Goal: Task Accomplishment & Management: Manage account settings

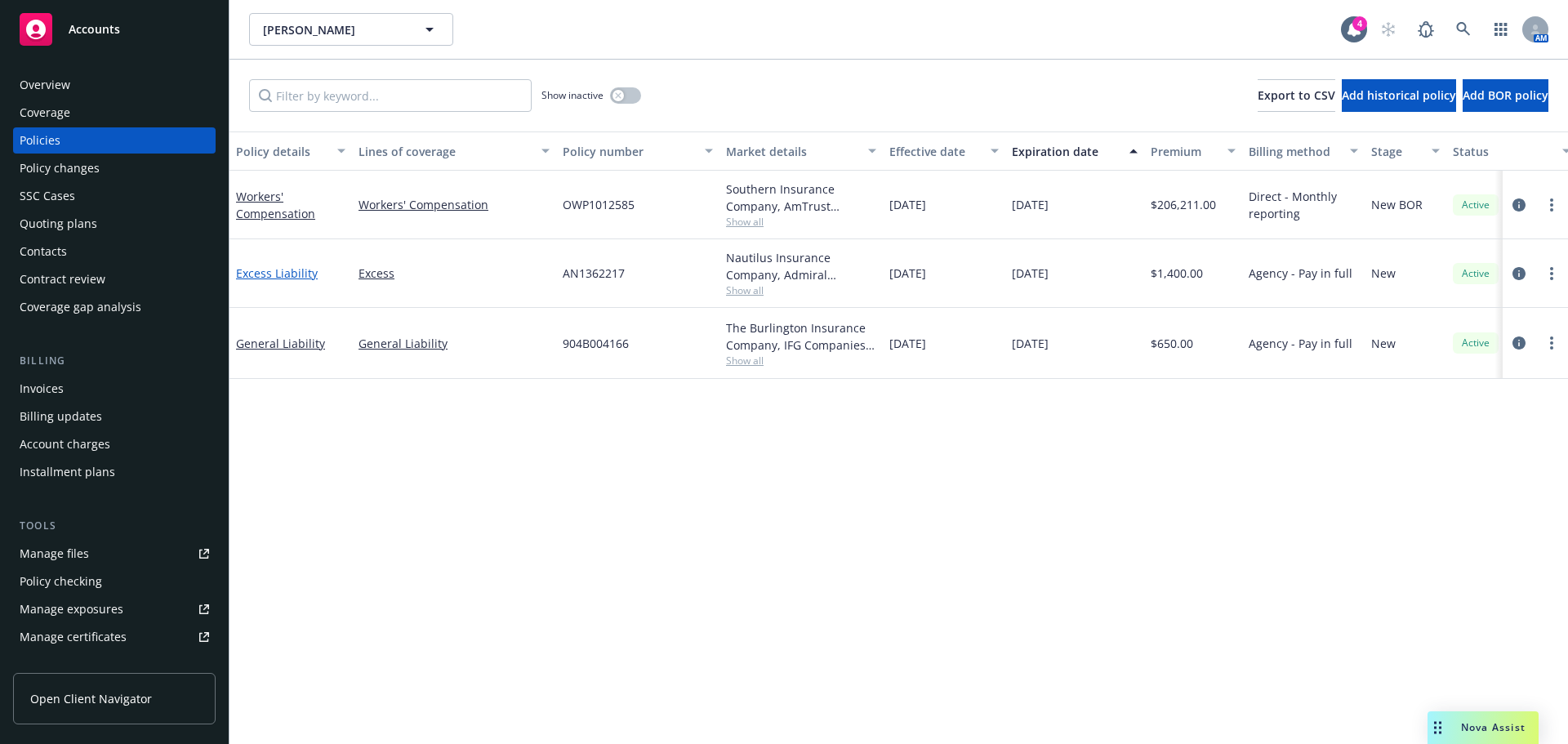
click at [259, 278] on link "Excess Liability" at bounding box center [277, 273] width 81 height 16
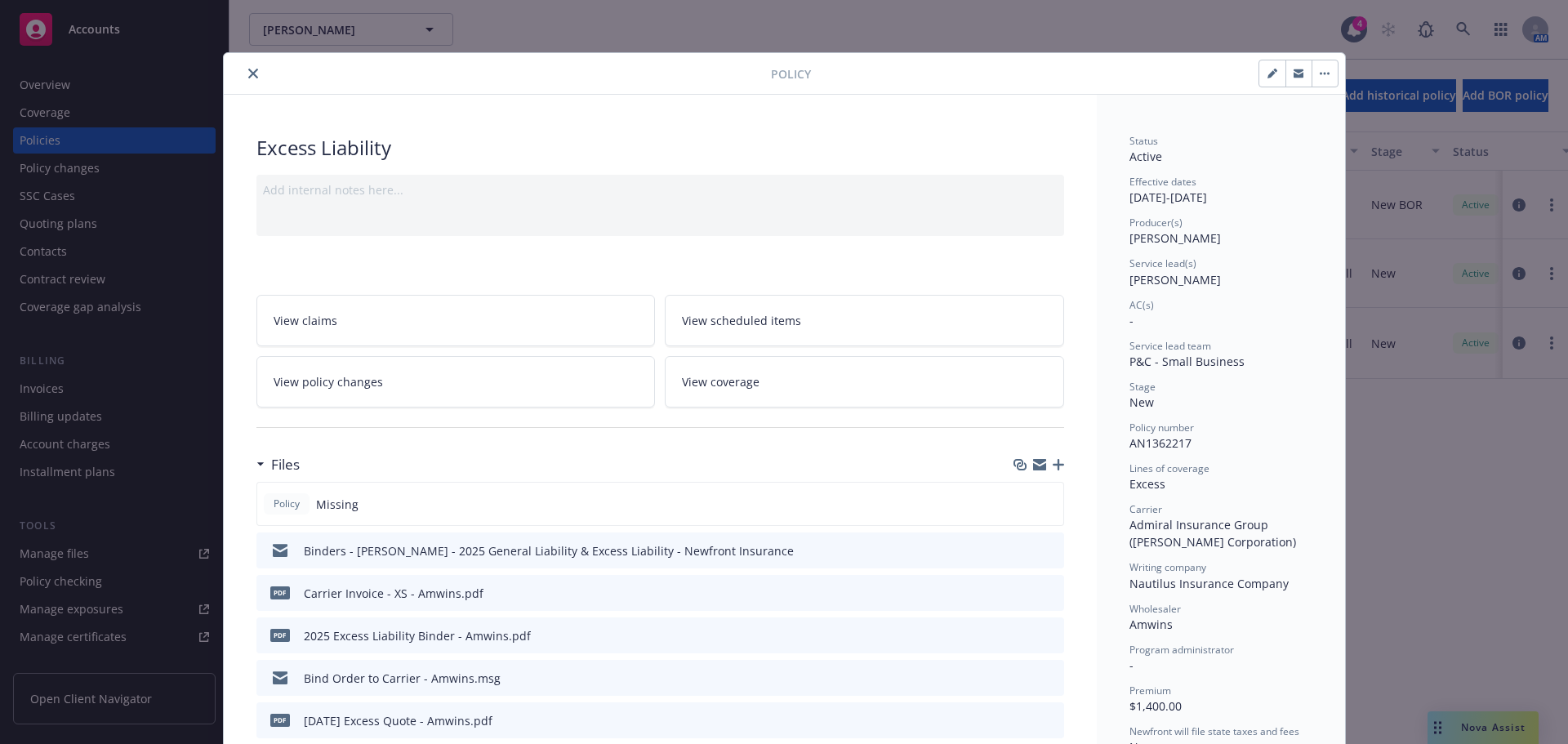
scroll to position [163, 0]
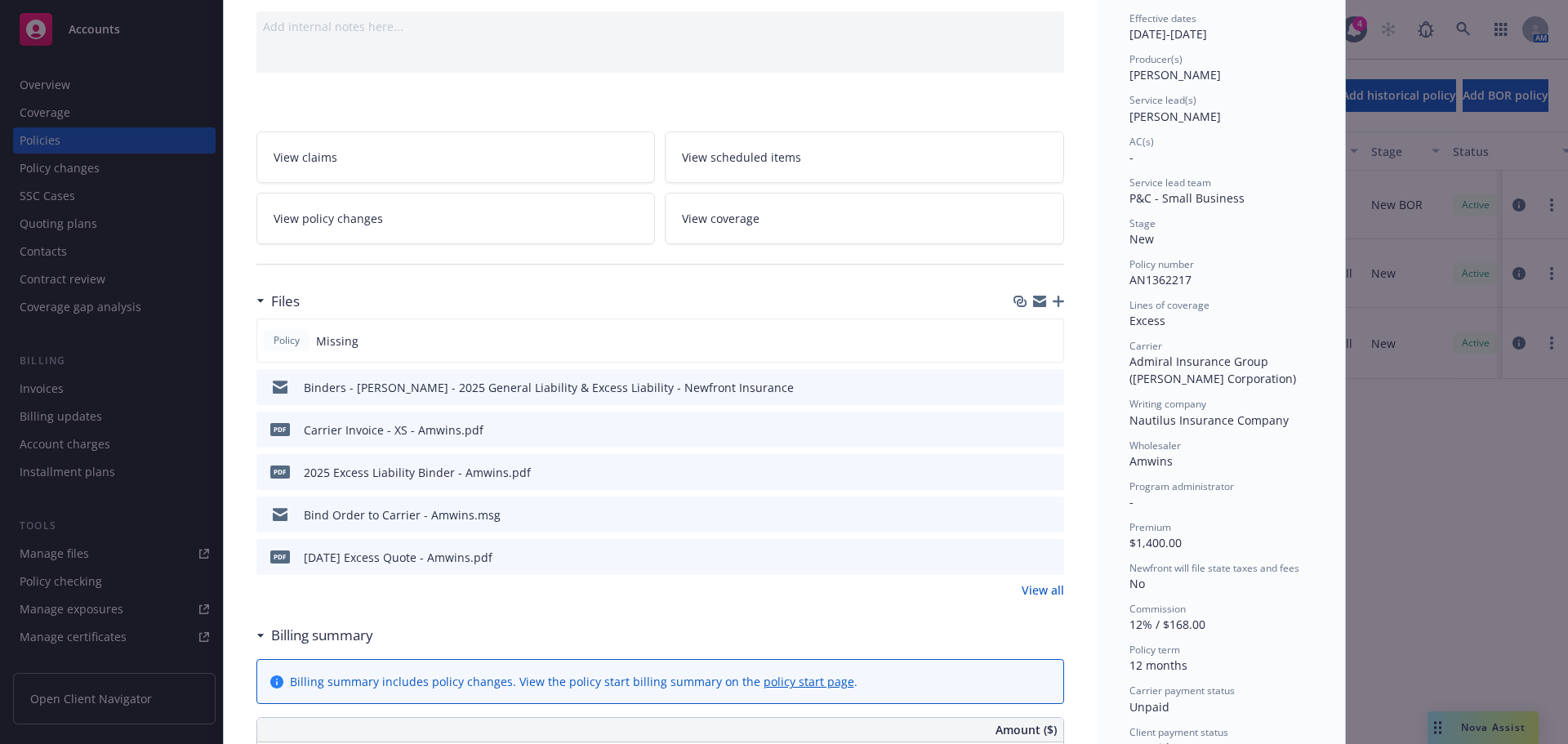
click at [1052, 298] on icon "button" at bounding box center [1058, 301] width 11 height 11
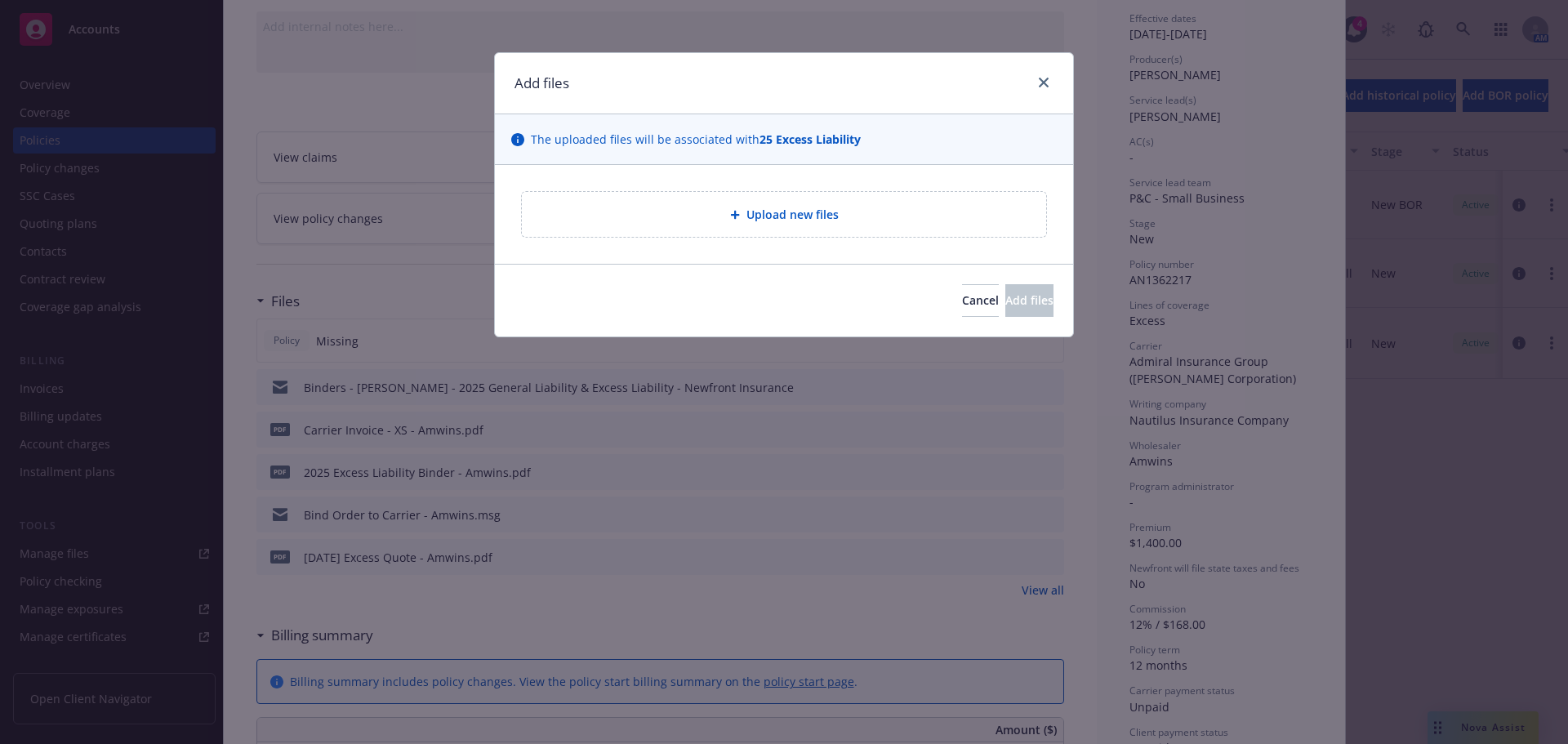
click at [640, 205] on div "Upload new files" at bounding box center [784, 214] width 524 height 45
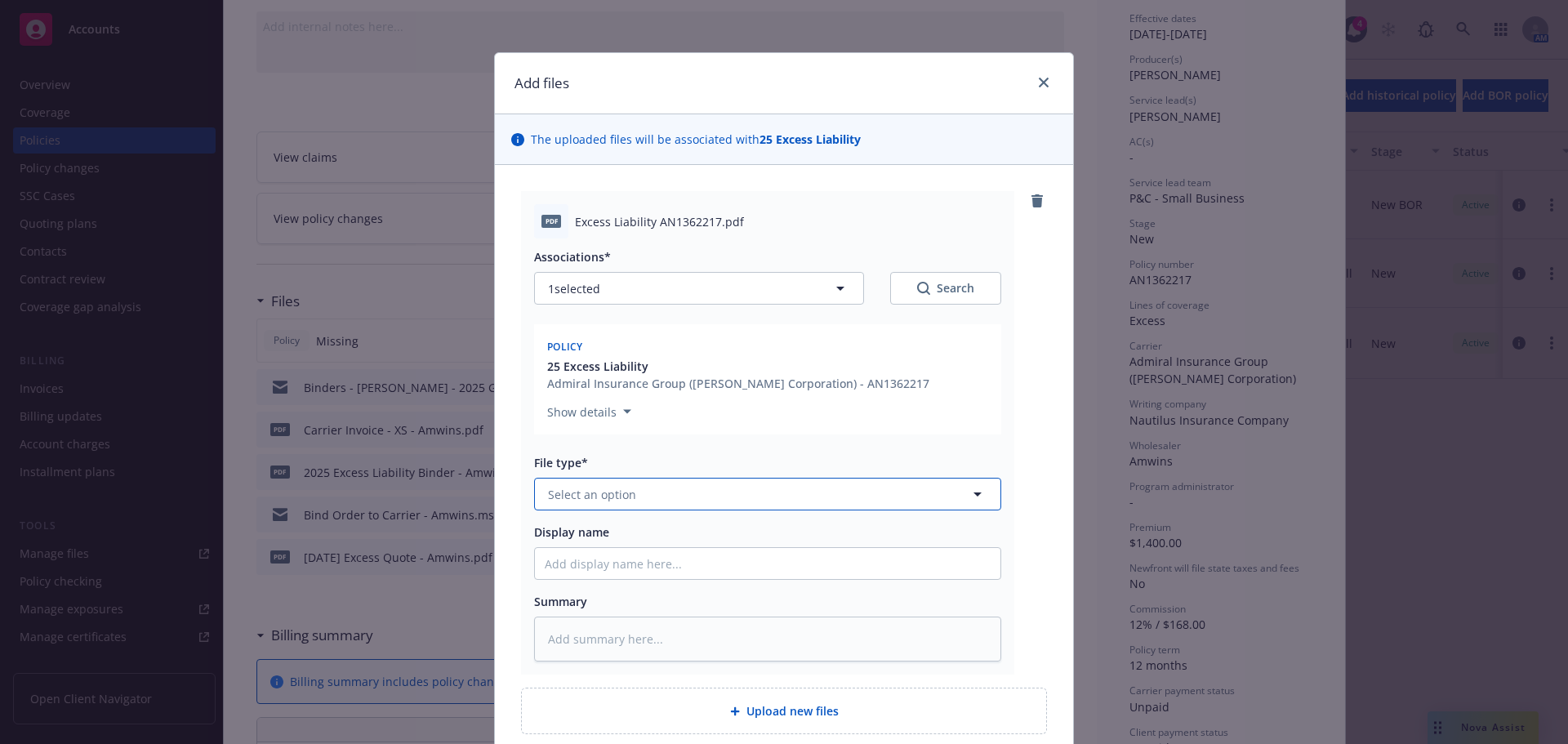
click at [591, 506] on button "Select an option" at bounding box center [767, 493] width 467 height 32
type input "po"
click at [588, 536] on div "Policy" at bounding box center [767, 539] width 446 height 24
click at [603, 561] on input "Display name" at bounding box center [767, 564] width 466 height 31
type textarea "x"
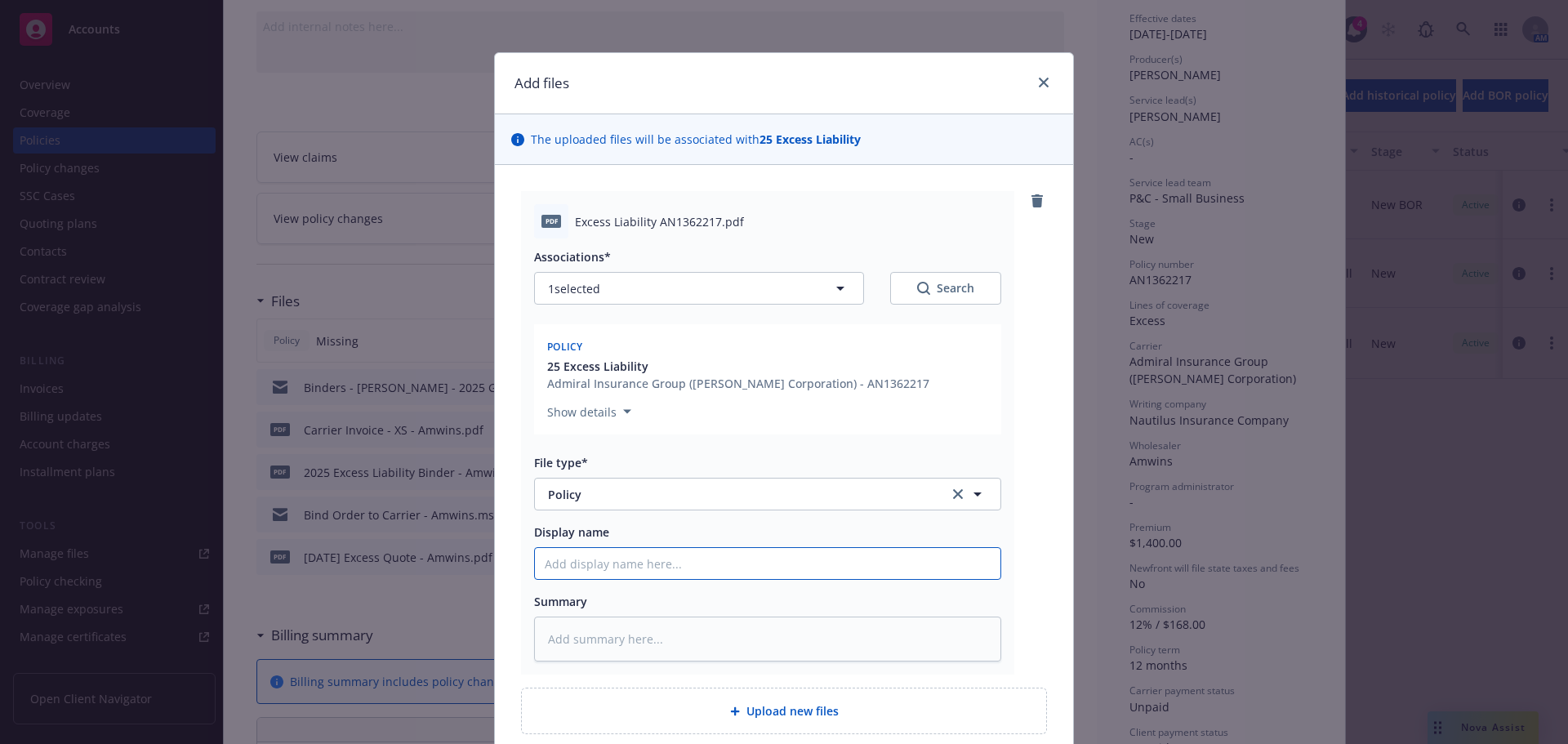
type input "2"
type textarea "x"
type input "20"
type textarea "x"
type input "202"
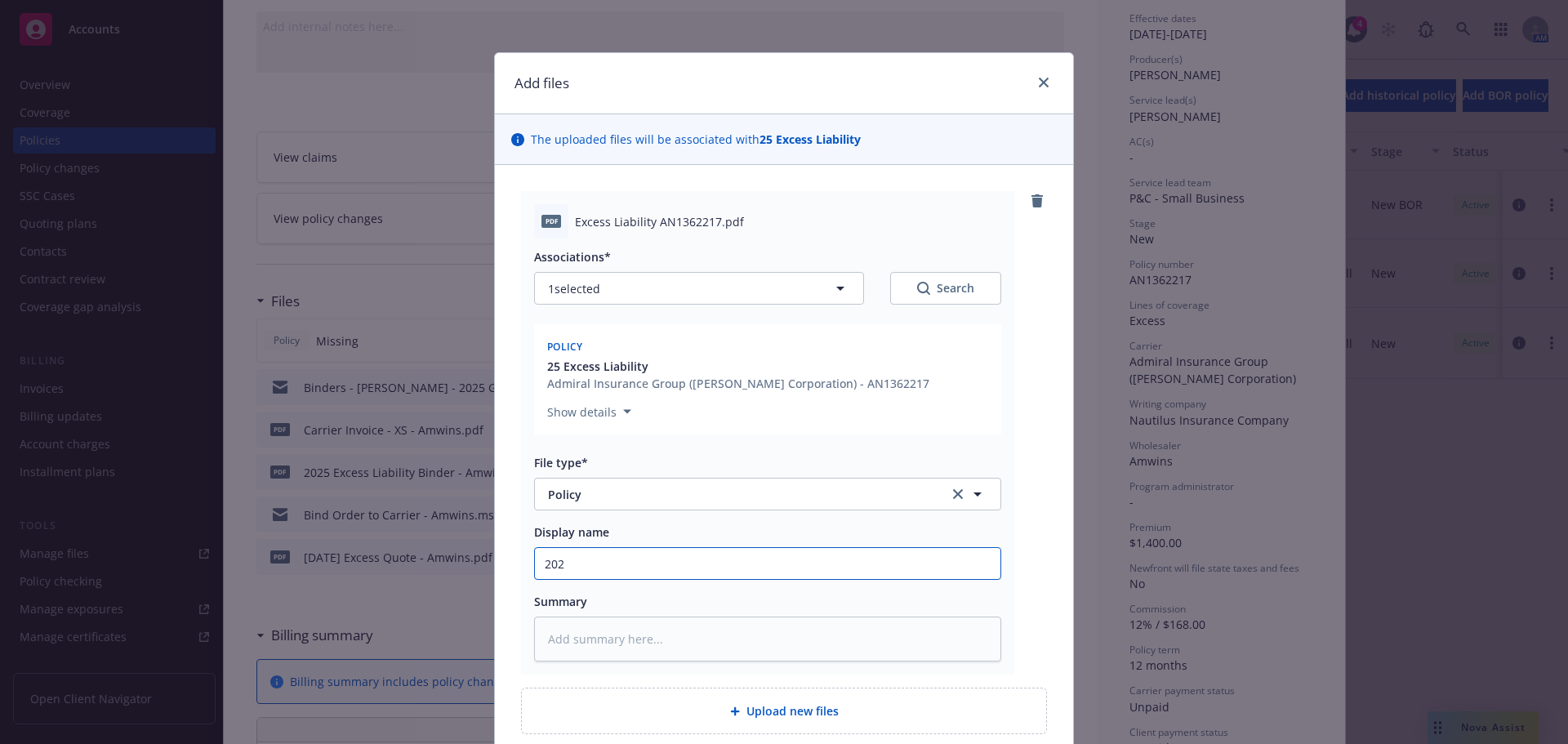
type textarea "x"
type input "2025"
type textarea "x"
type input "2025"
type textarea "x"
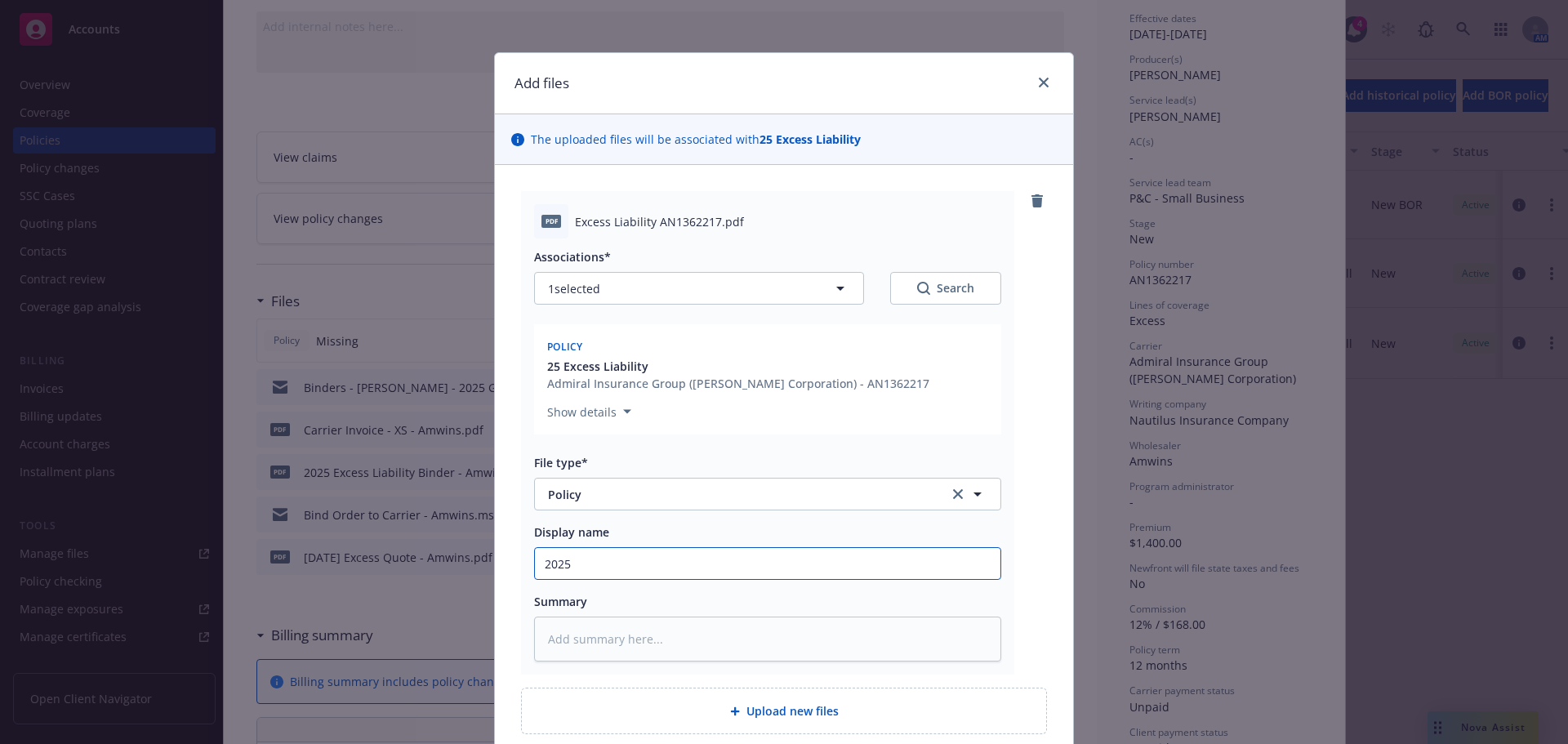
type input "2025 E"
type textarea "x"
type input "2025 Ex"
type textarea "x"
type input "2025 Exc"
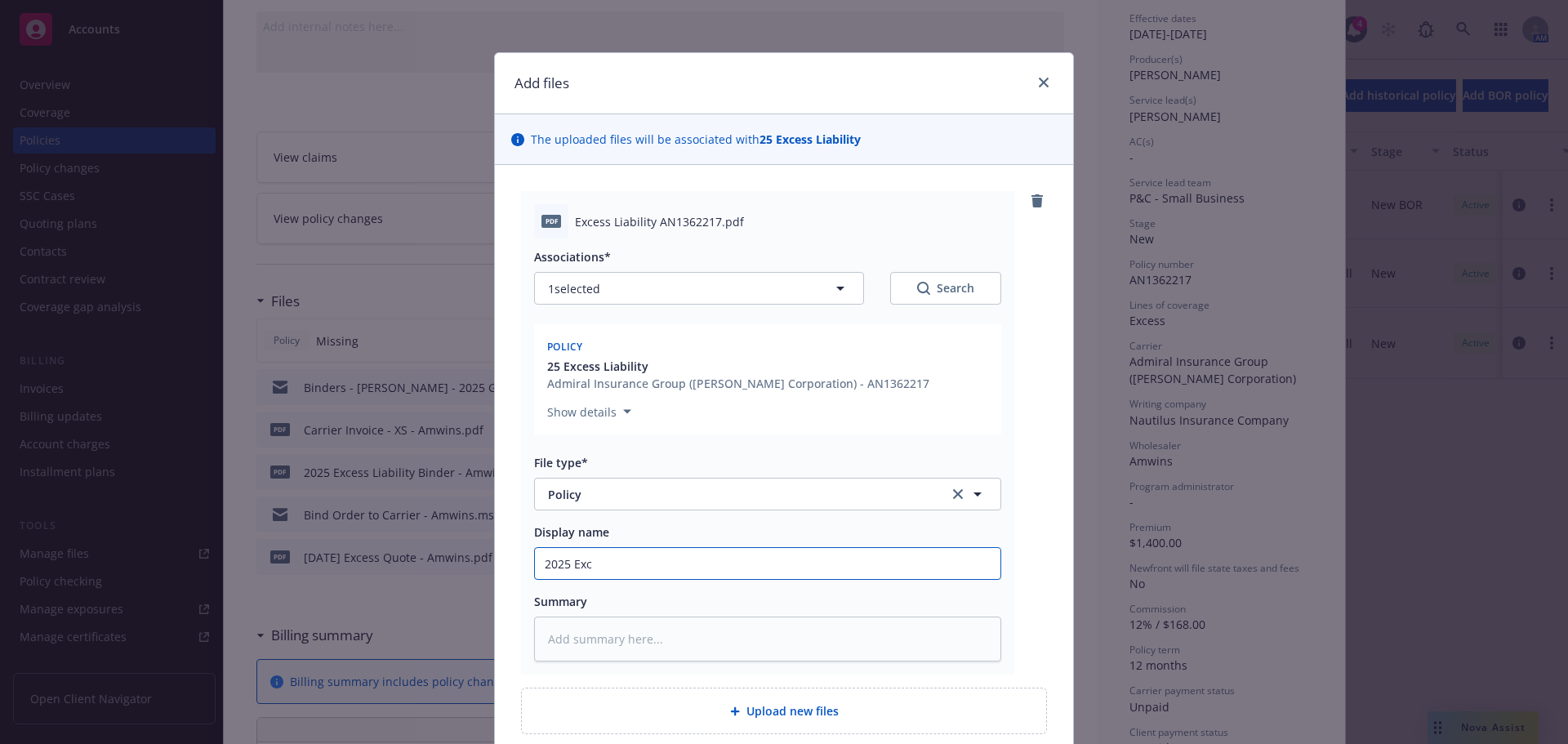
type textarea "x"
type input "2025 Exce"
type textarea "x"
type input "2025 Exces"
type textarea "x"
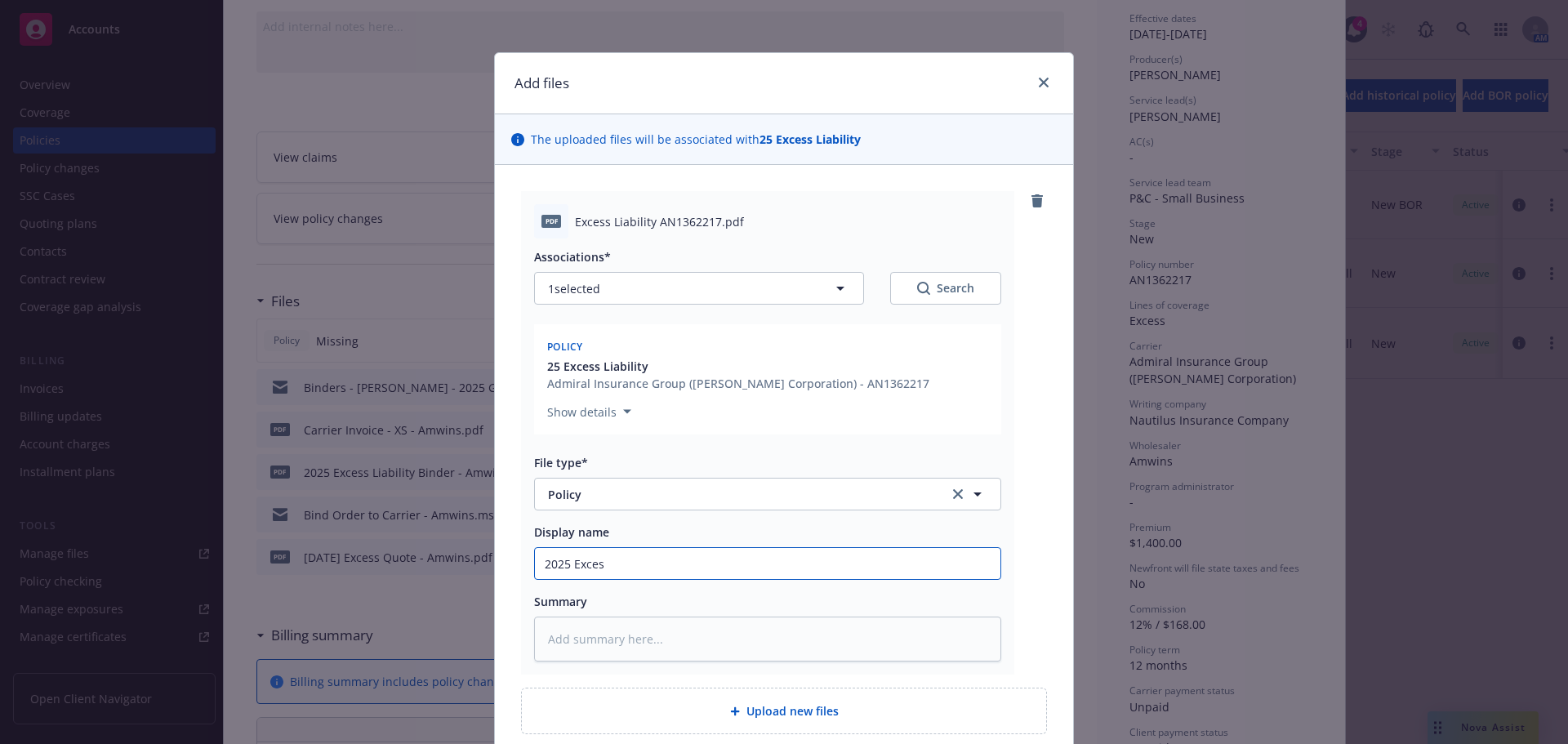
type input "2025 Excess"
type textarea "x"
type input "2025 Excess"
type textarea "x"
type input "2025 Excess L"
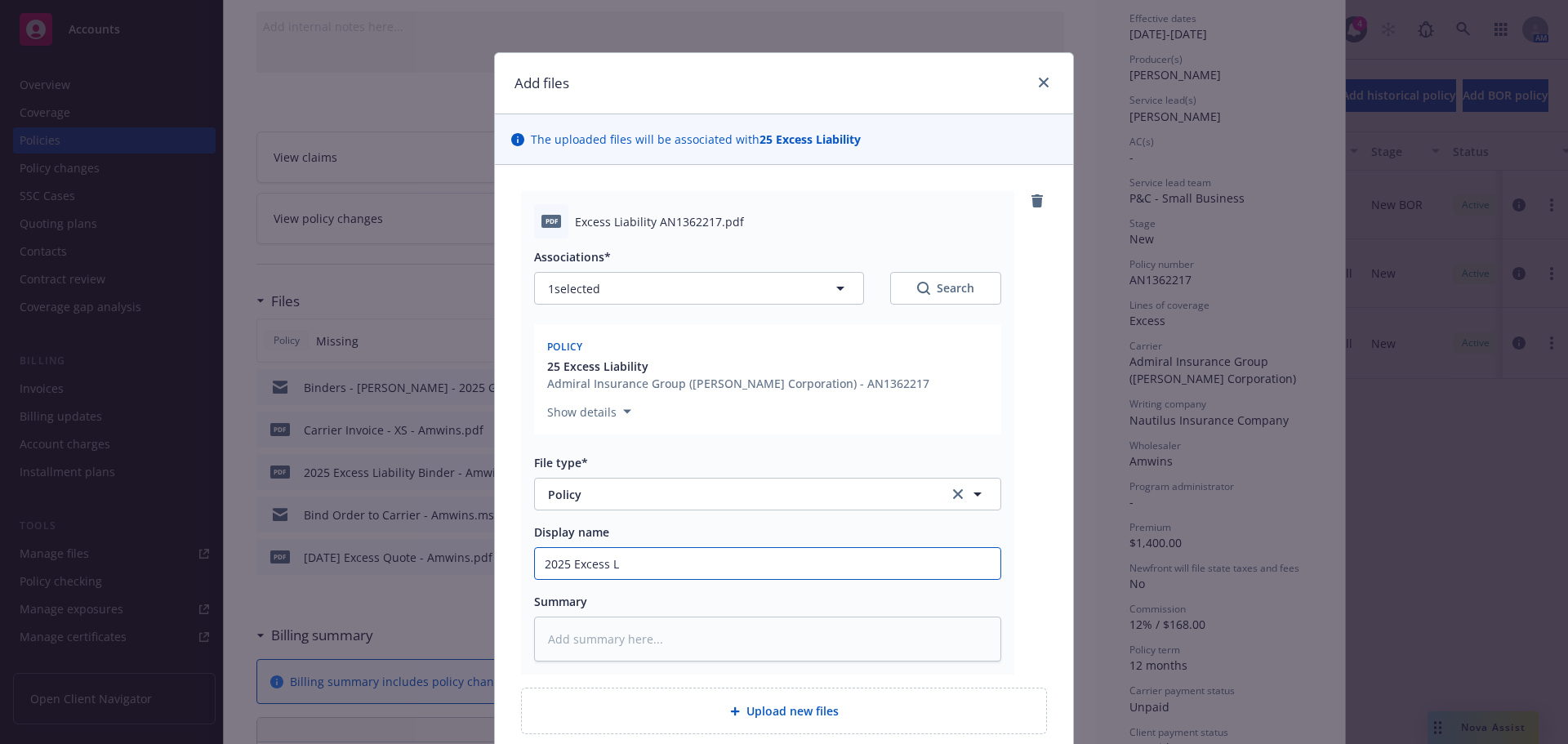
type textarea "x"
type input "2025 Excess LI"
type textarea "x"
type input "2025 Excess LIa"
type textarea "x"
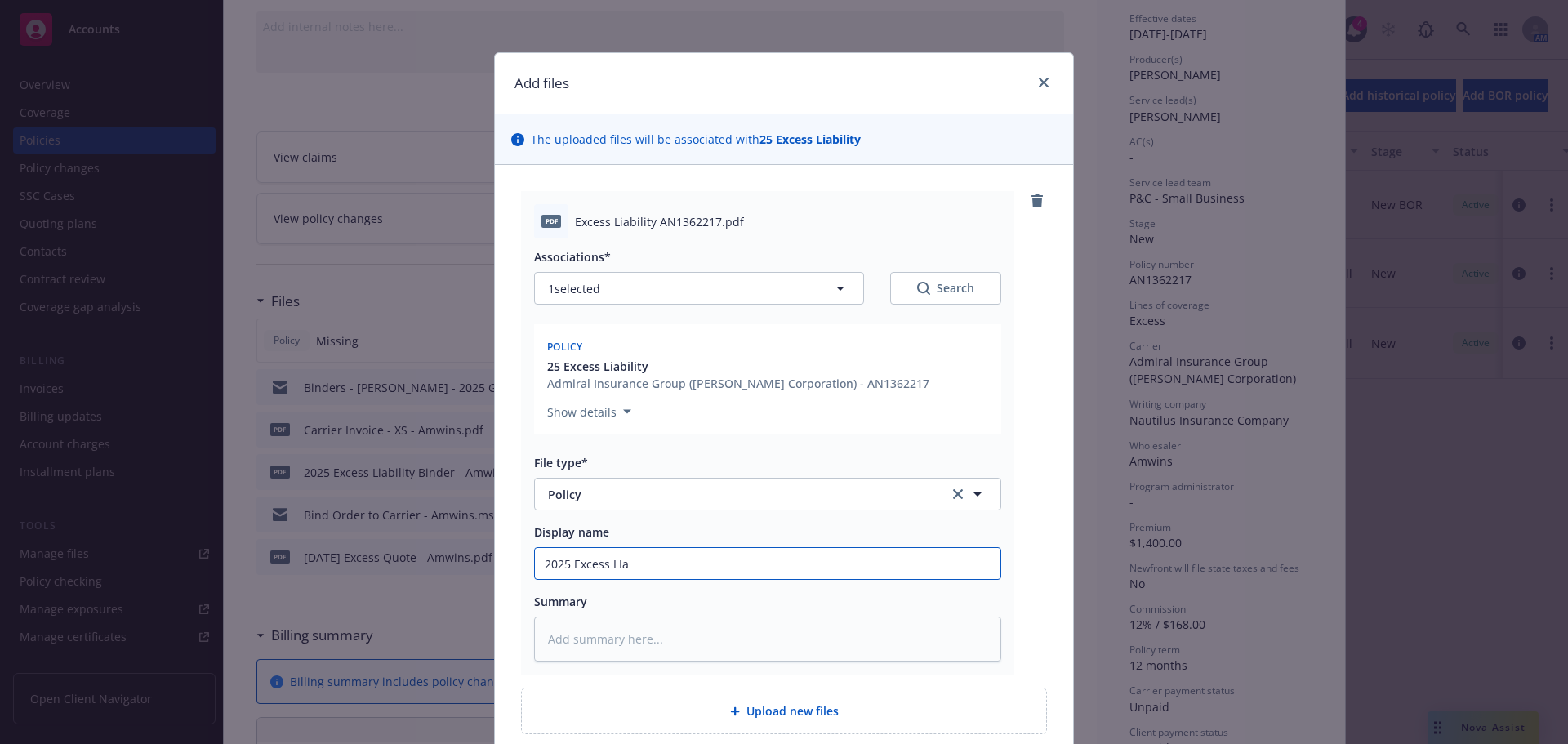
type input "2025 Excess LIab"
type textarea "x"
type input "2025 Excess LIabi"
type textarea "x"
type input "2025 Excess LIabil"
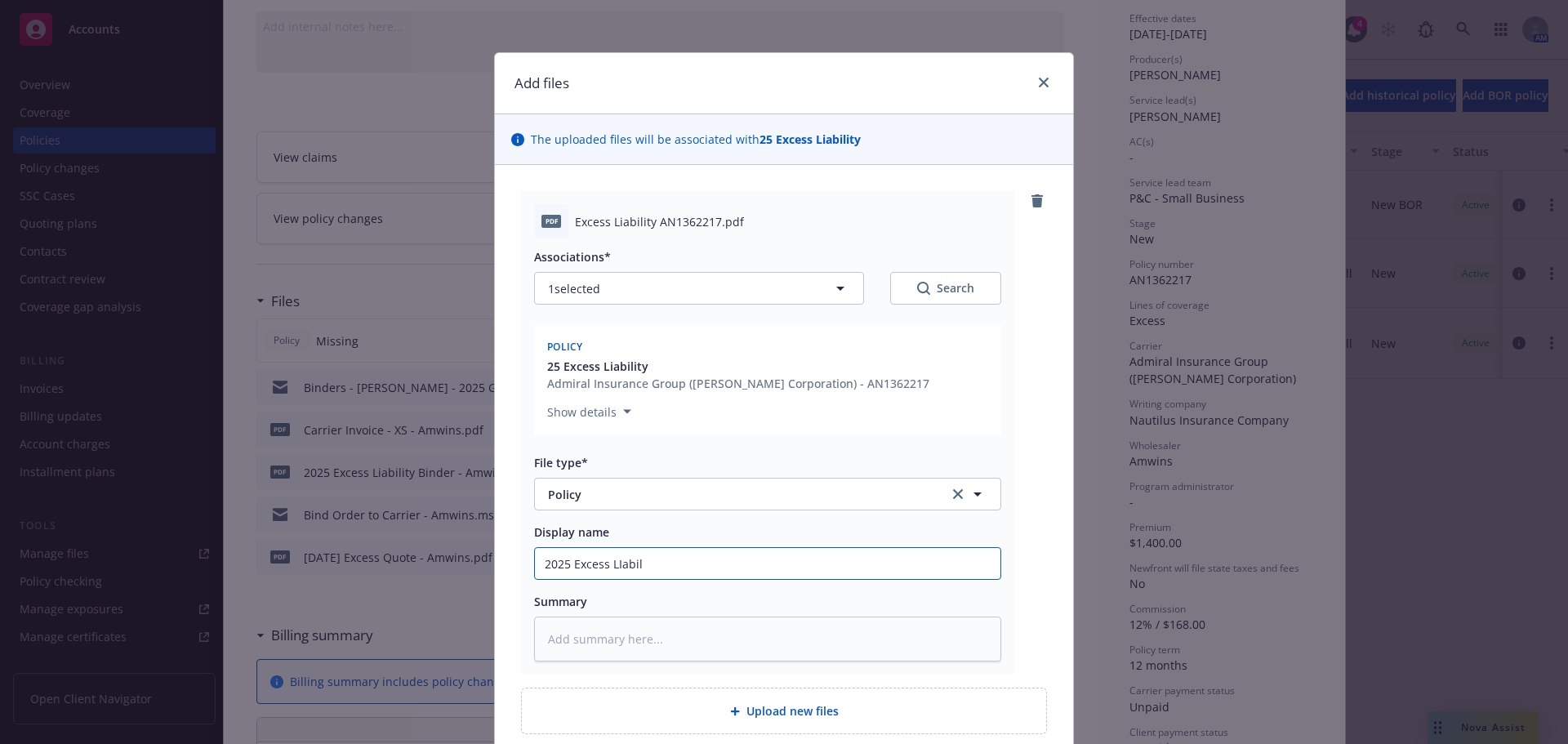
type textarea "x"
type input "2025 Excess LIabili"
type textarea "x"
type input "2025 Excess LIabil"
type textarea "x"
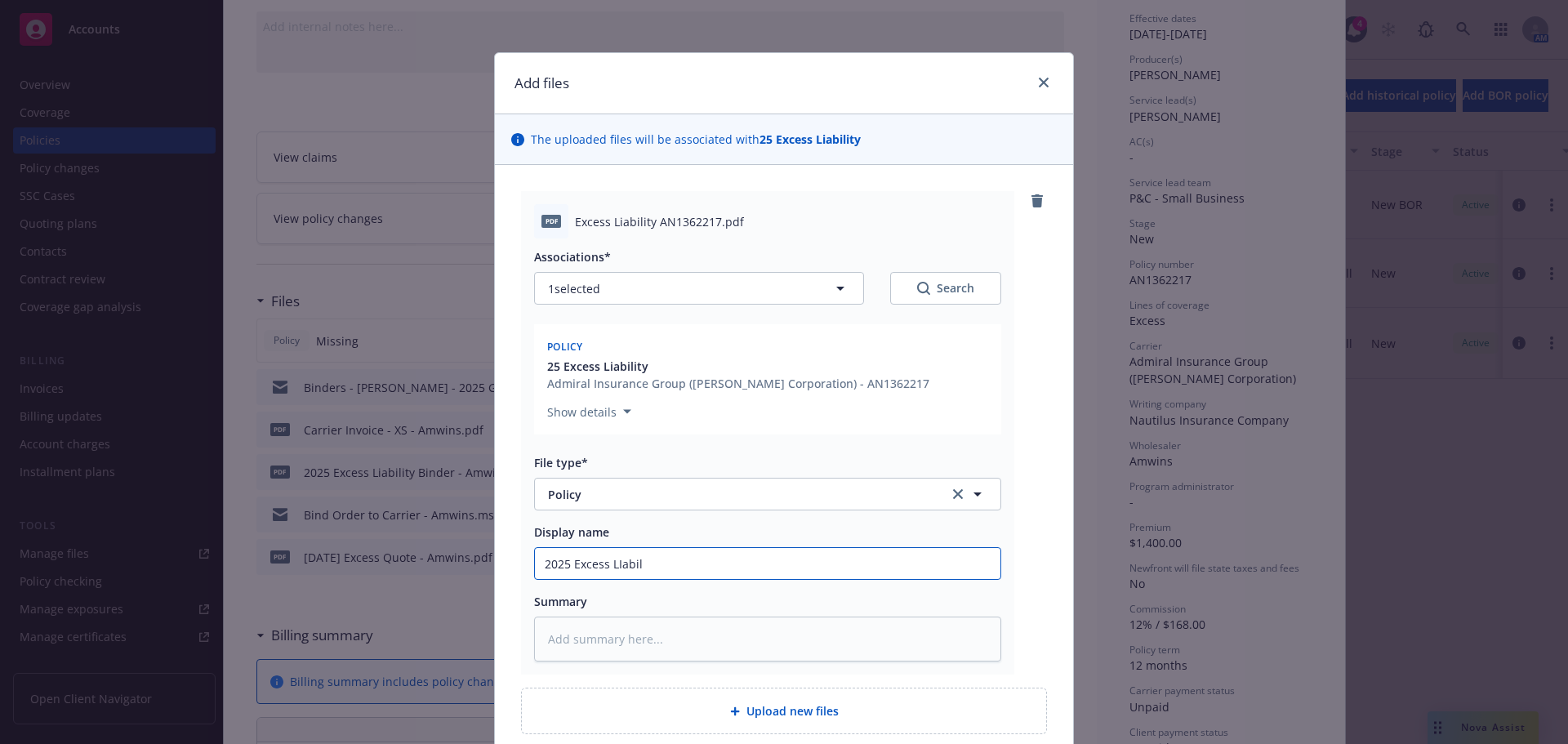
type input "2025 Excess LIabi"
type textarea "x"
type input "2025 Excess LIab"
type textarea "x"
type input "2025 Excess LIa"
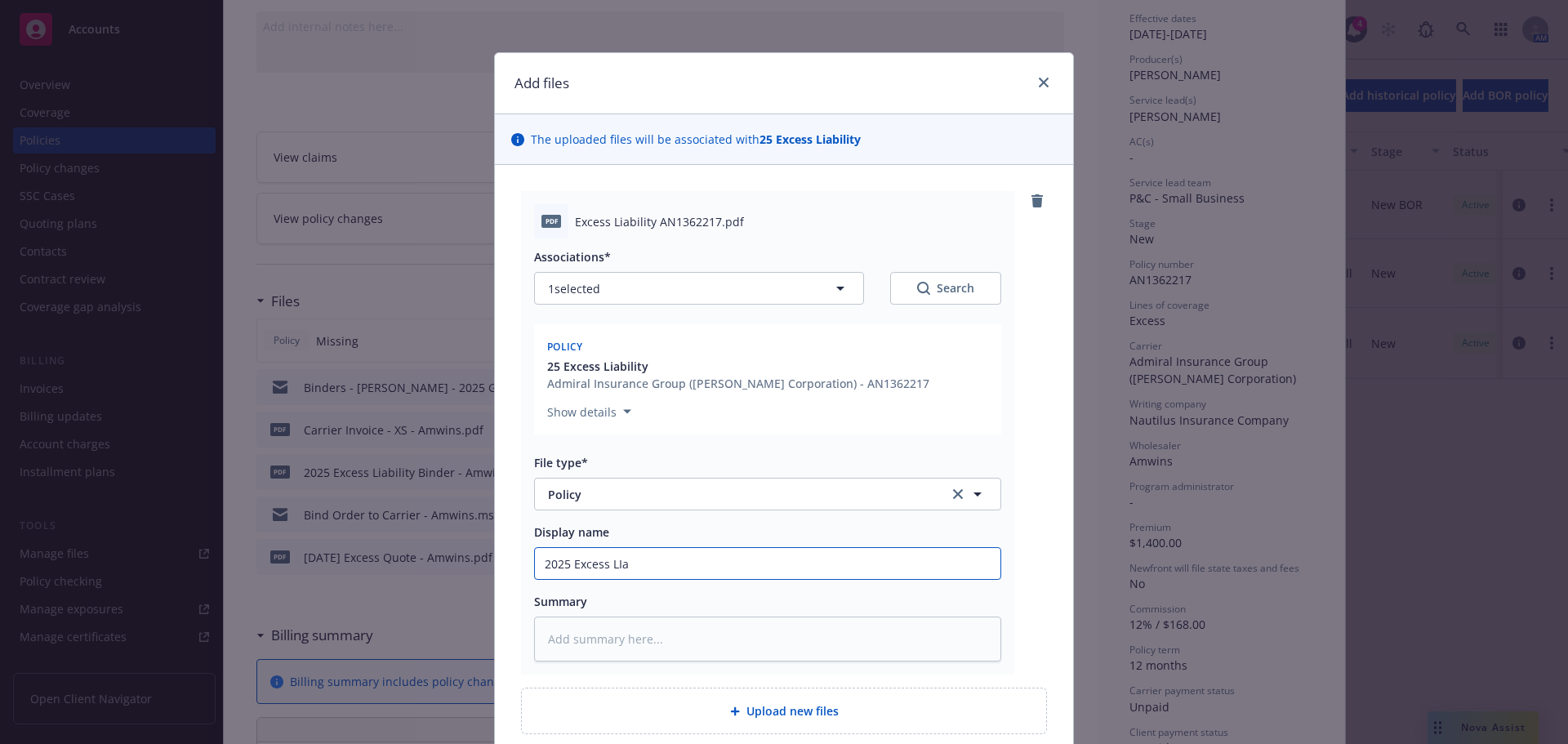
type textarea "x"
type input "2025 Excess LI"
type textarea "x"
type input "2025 Excess L"
type textarea "x"
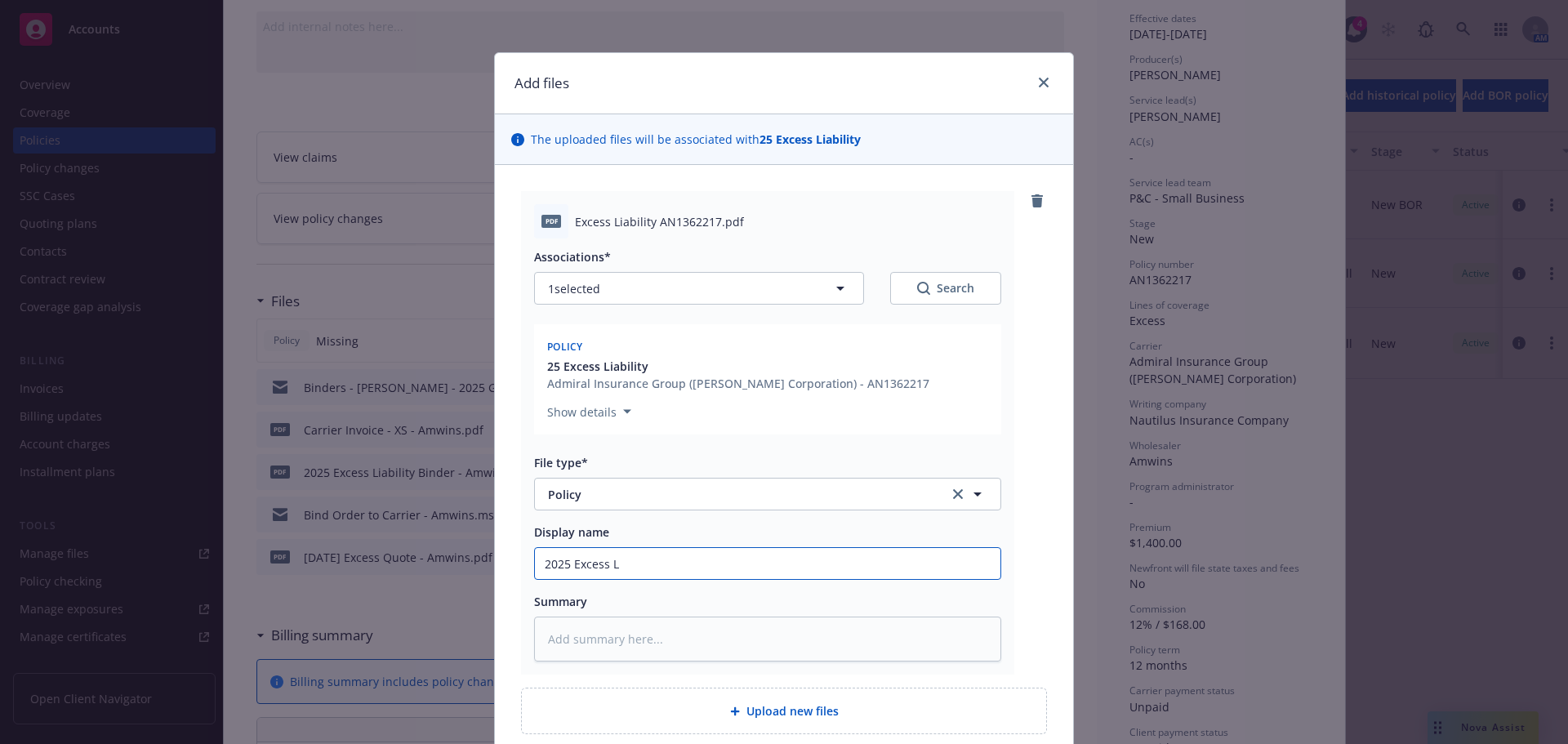
type input "2025 Excess Li"
type textarea "x"
type input "2025 Excess Lia"
type textarea "x"
type input "2025 Excess Liab"
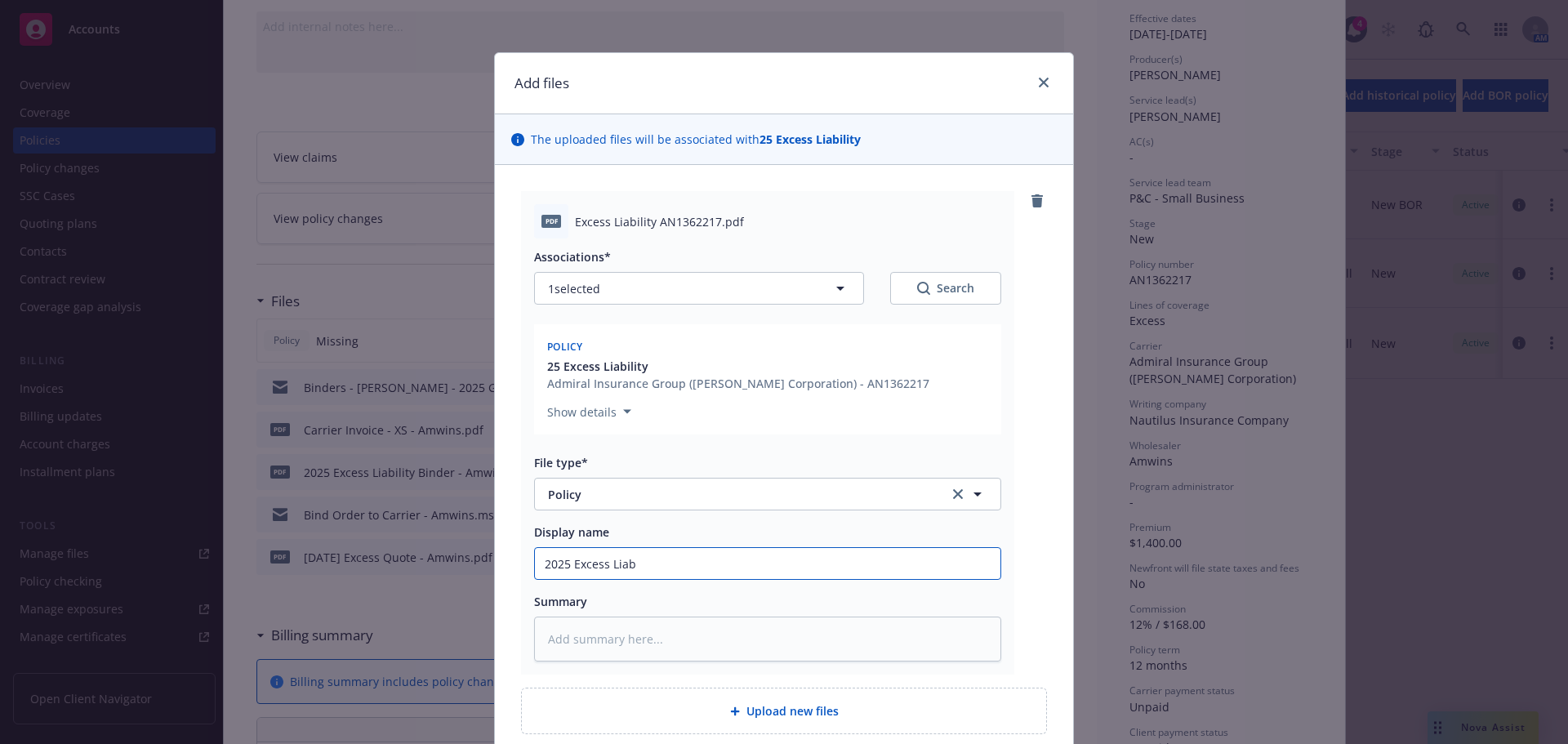
type textarea "x"
type input "2025 Excess Liabi"
type textarea "x"
type input "2025 Excess Liabil"
type textarea "x"
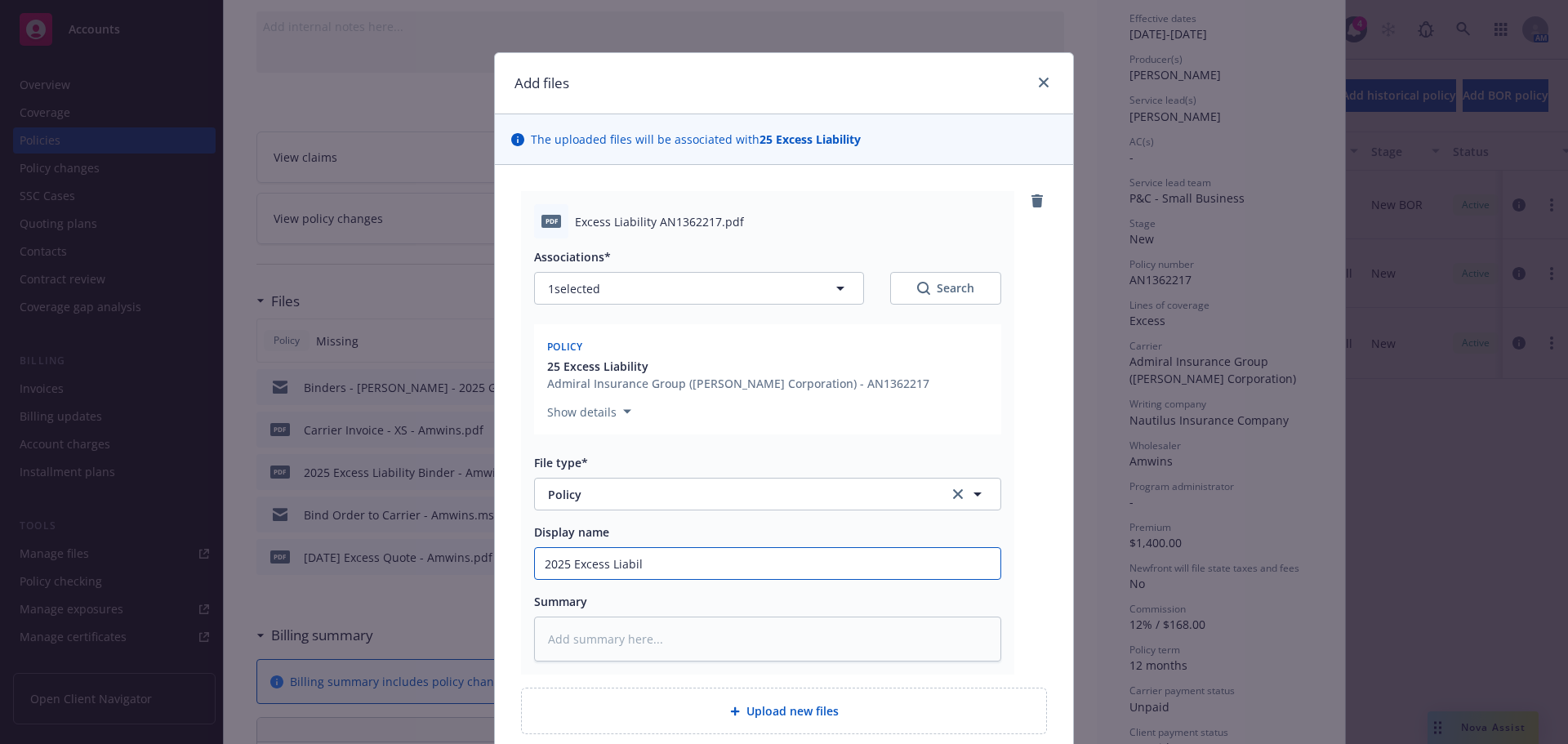
type input "2025 Excess Liabili"
type textarea "x"
type input "2025 Excess Liabilit"
type textarea "x"
type input "2025 Excess Liability"
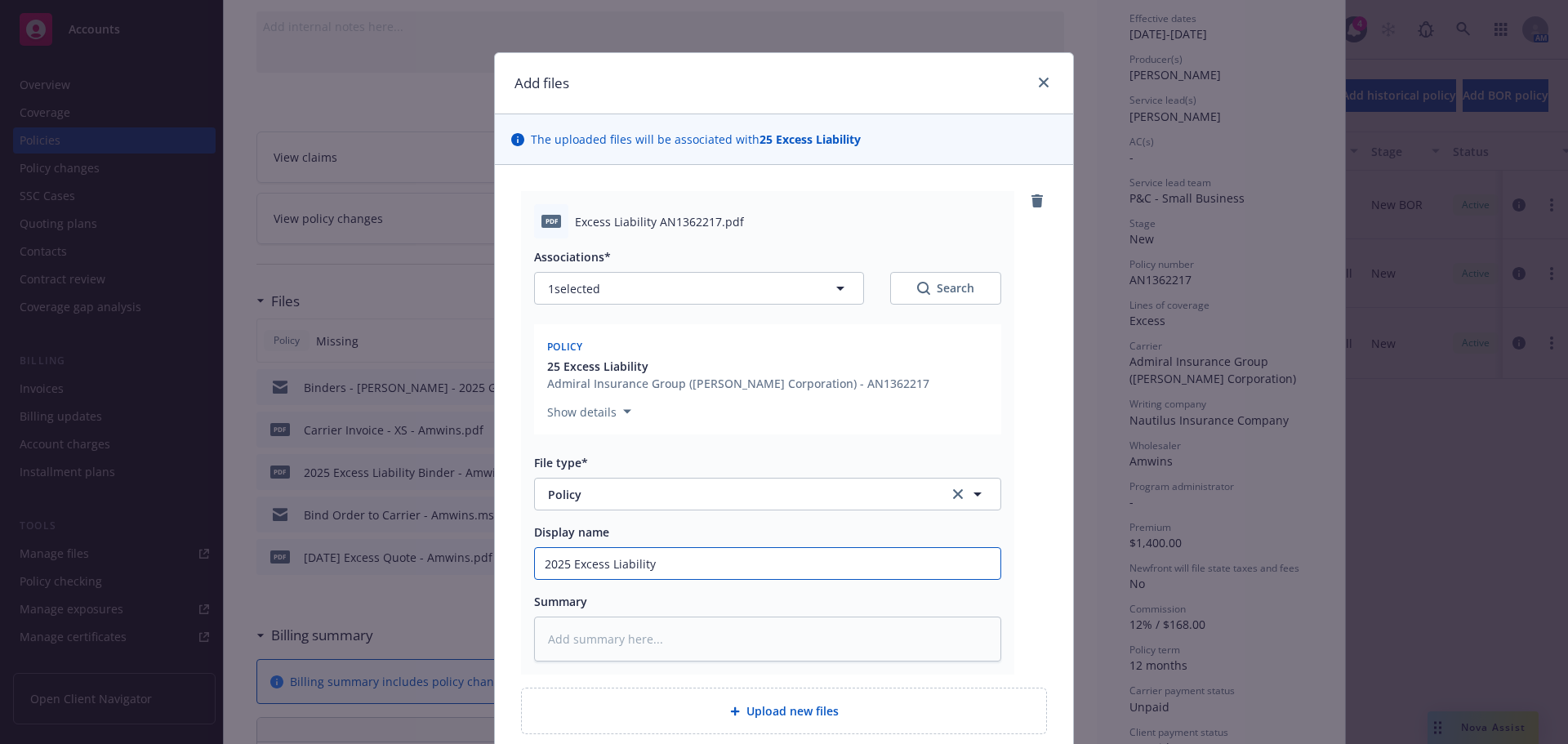
type textarea "x"
type input "2025 Excess Liability"
type textarea "x"
type input "2025 Excess Liability P"
type textarea "x"
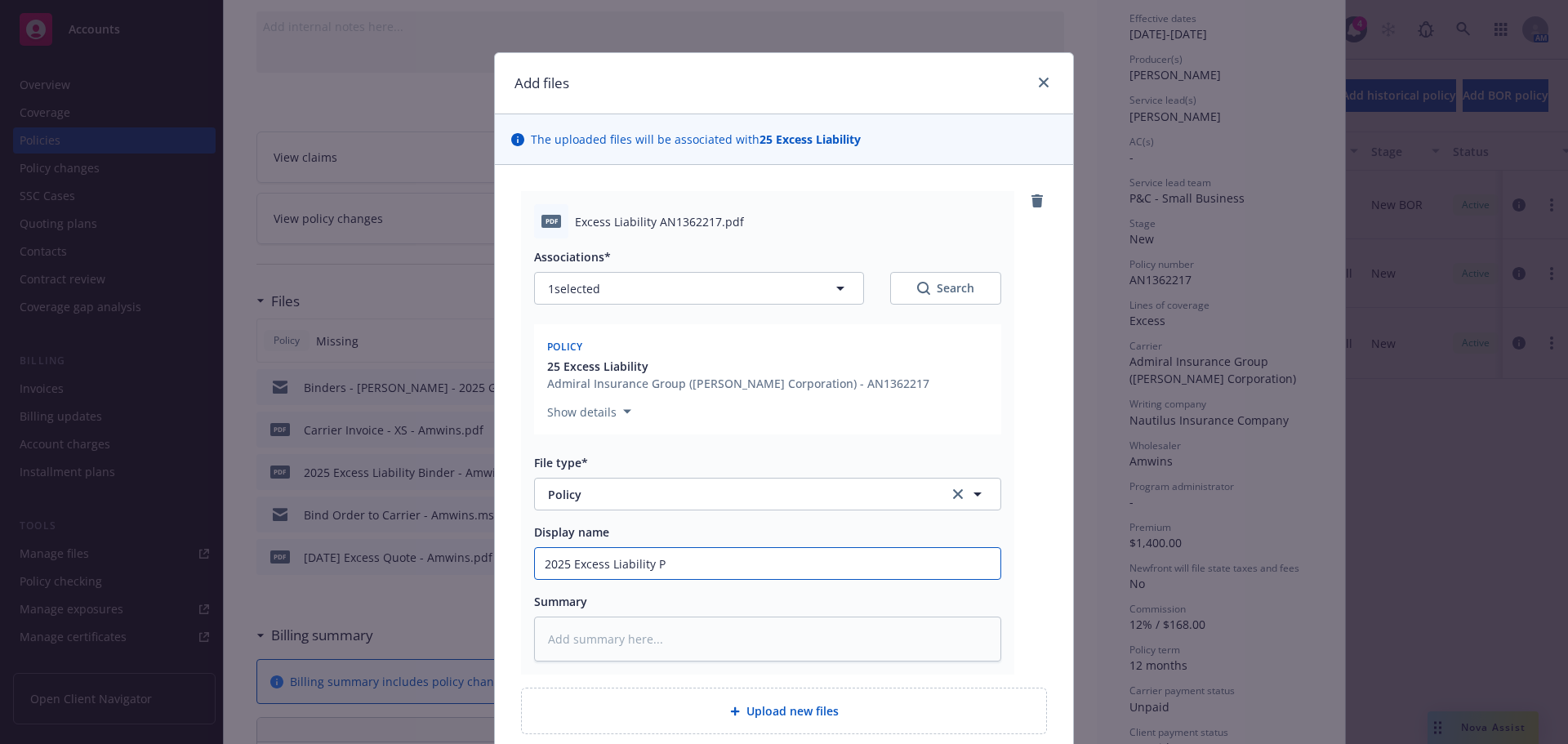
type input "2025 Excess Liability Po"
type textarea "x"
type input "2025 Excess Liability Pol"
type textarea "x"
type input "2025 Excess Liability Poli"
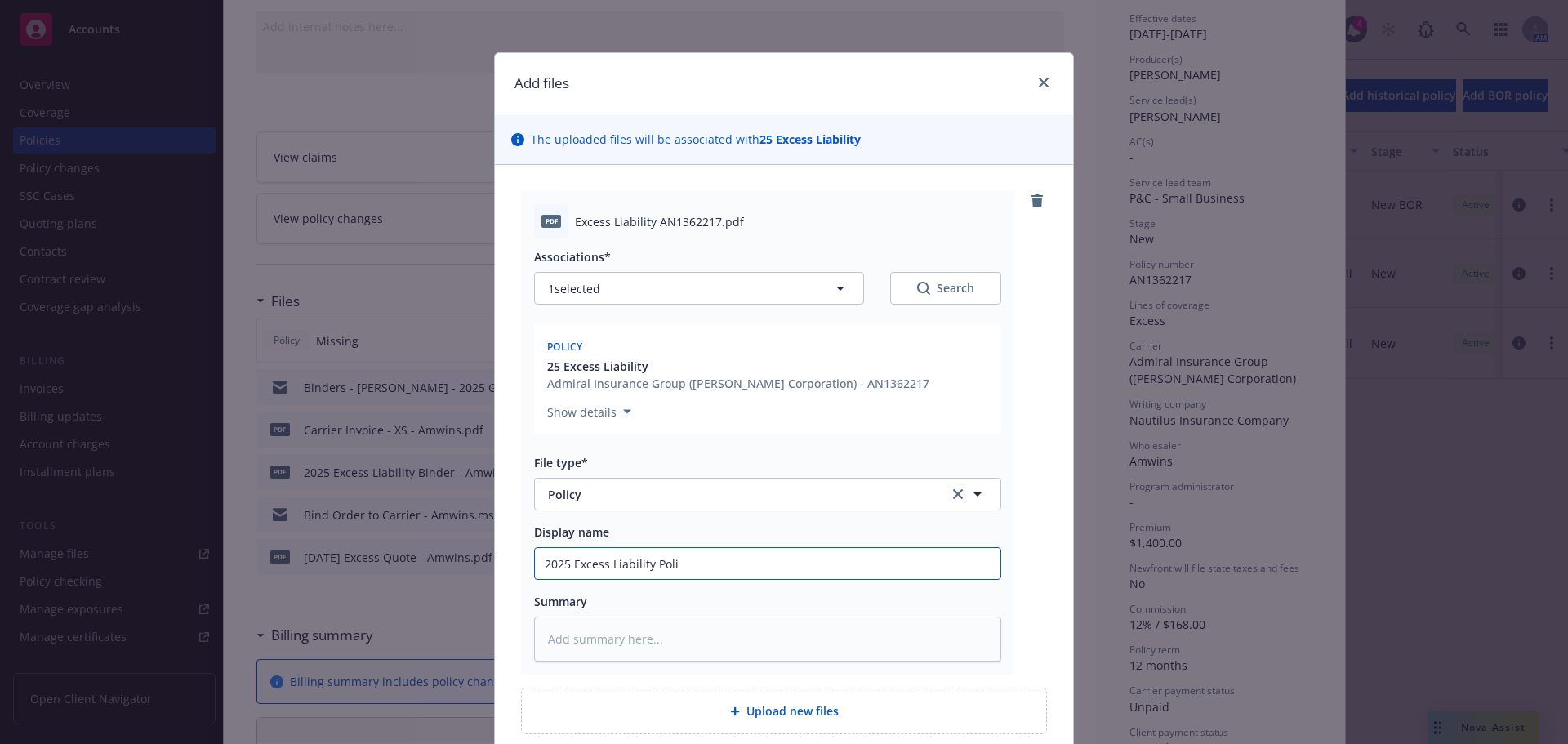
type textarea "x"
type input "2025 Excess Liability Polic"
type textarea "x"
type input "2025 Excess Liability Policy"
type textarea "x"
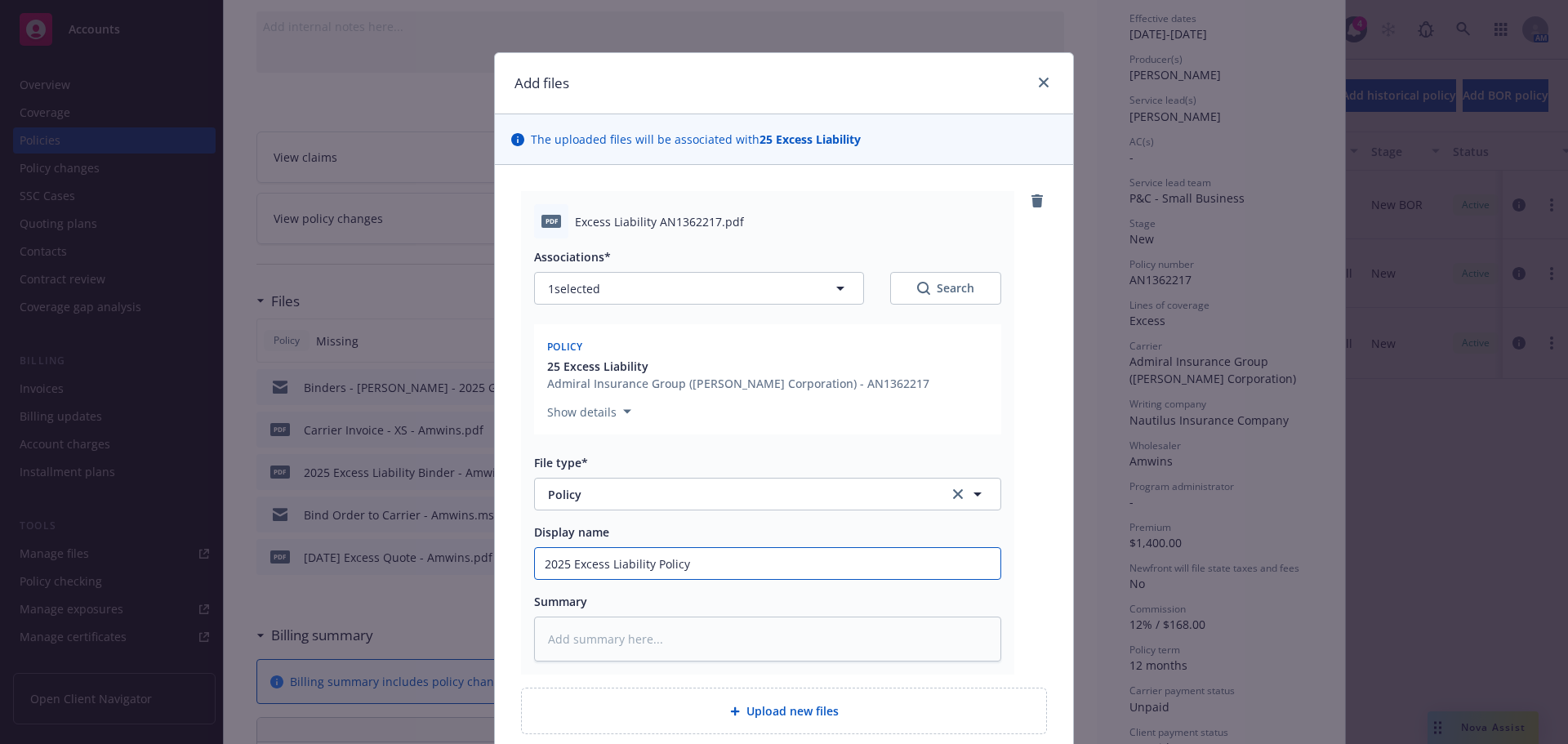
type input "2025 Excess Liability Policy"
type textarea "x"
type input "2025 Excess Liability Policy -"
type textarea "x"
type input "2025 Excess Liability Policy -"
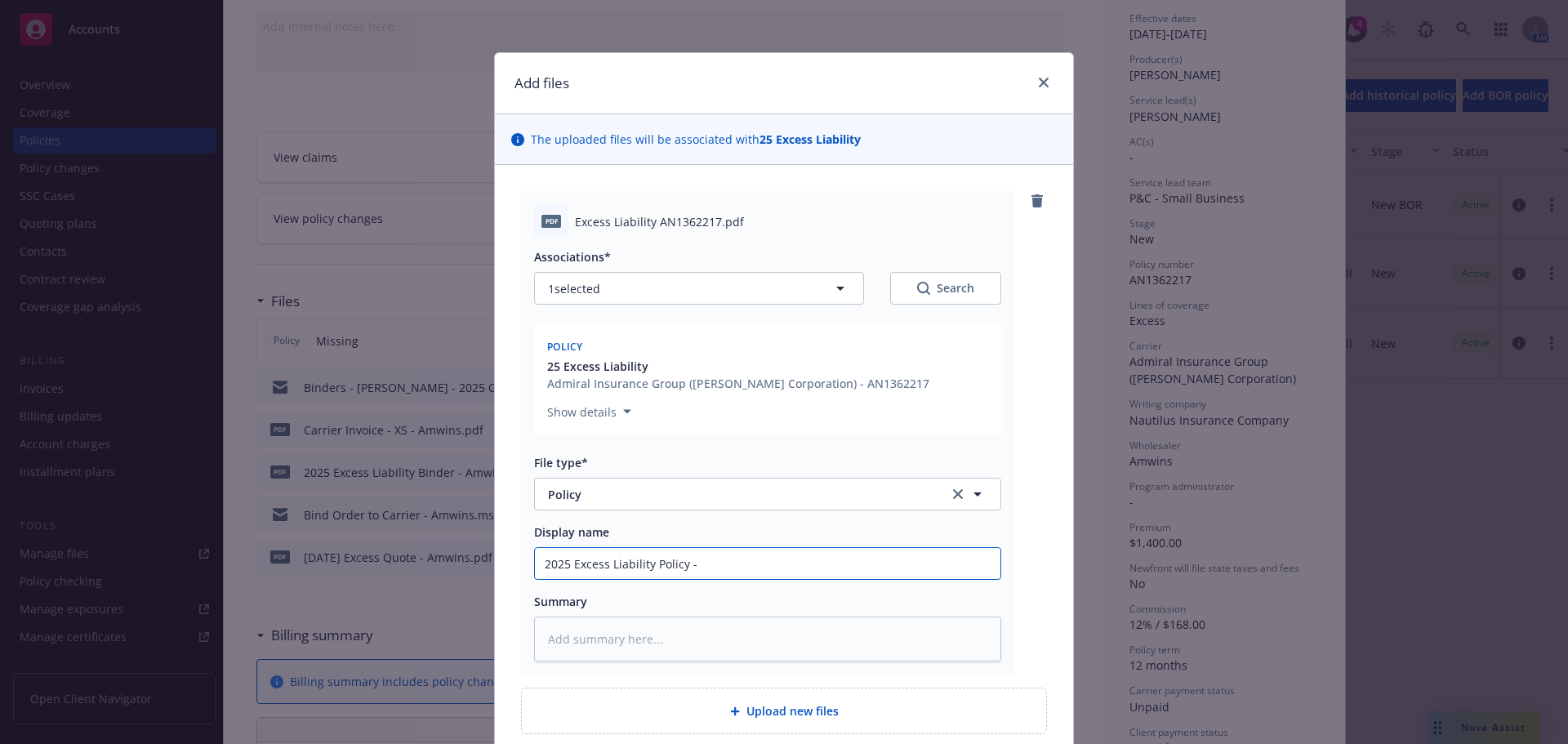
type textarea "x"
type input "2025 Excess Liability Policy - A"
type textarea "x"
type input "2025 Excess Liability Policy - Am"
type textarea "x"
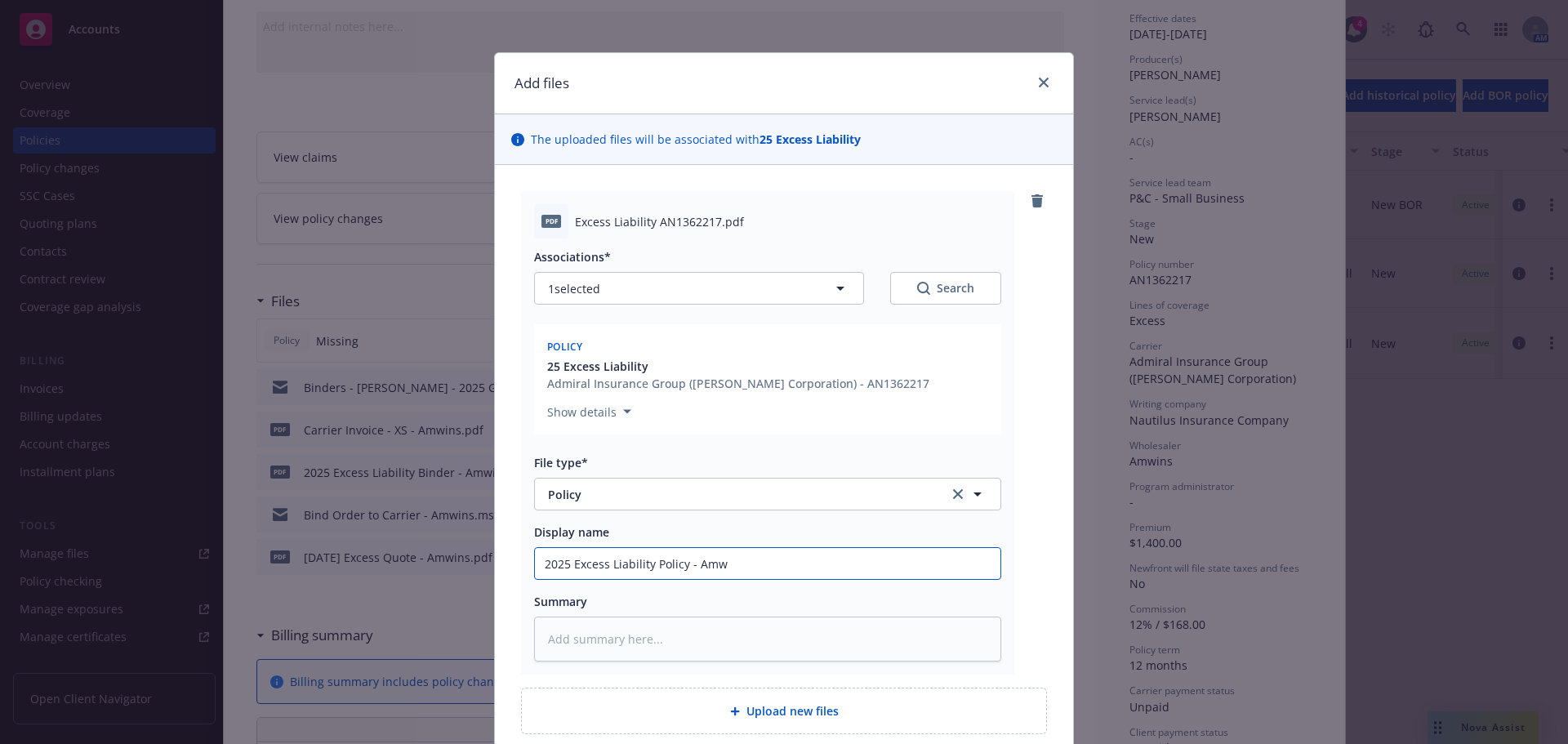
type input "2025 Excess Liability Policy - Amwi"
type textarea "x"
type input "2025 Excess Liability Policy - Amwin"
type textarea "x"
type input "2025 Excess Liability Policy - Amwins"
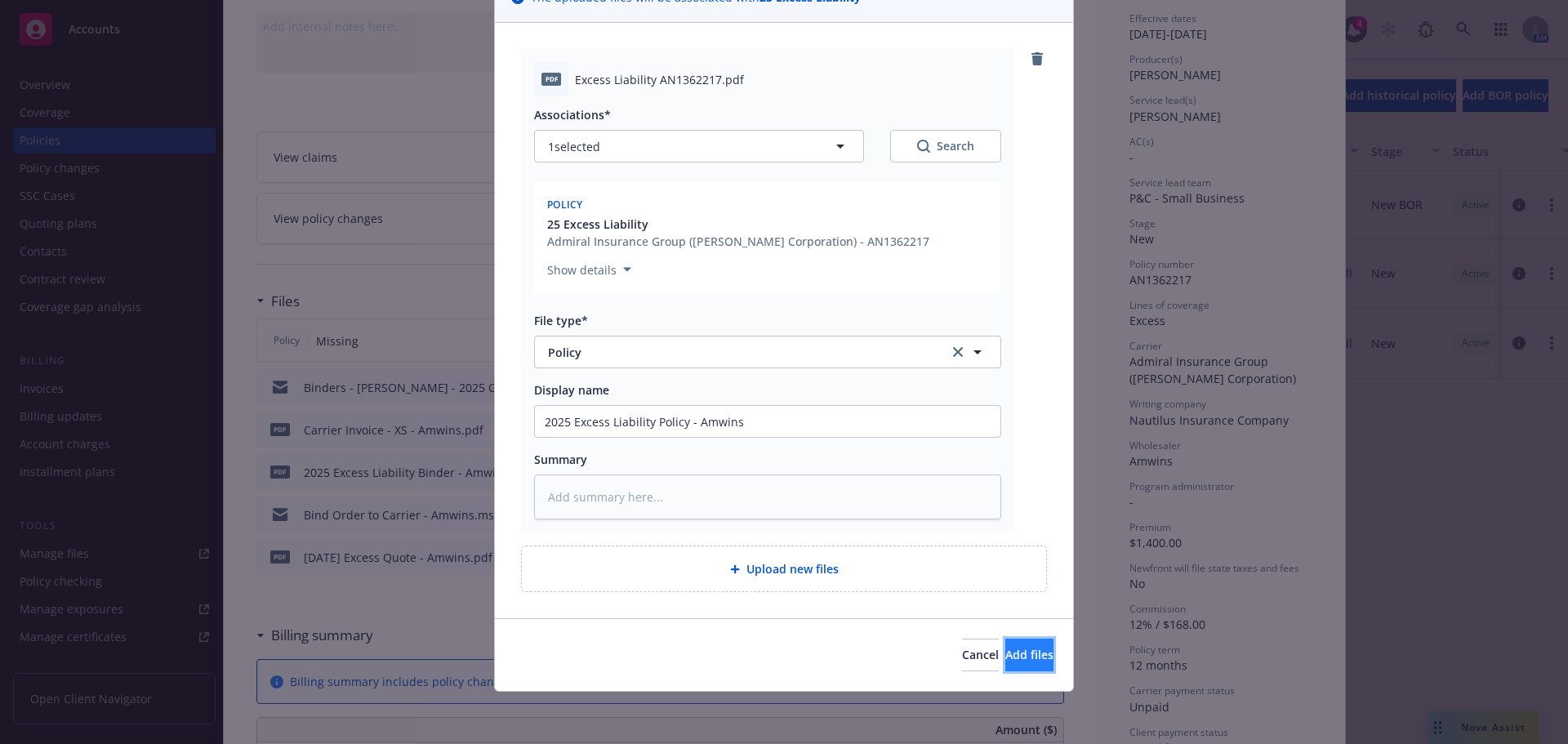
click at [1005, 651] on span "Add files" at bounding box center [1029, 654] width 48 height 16
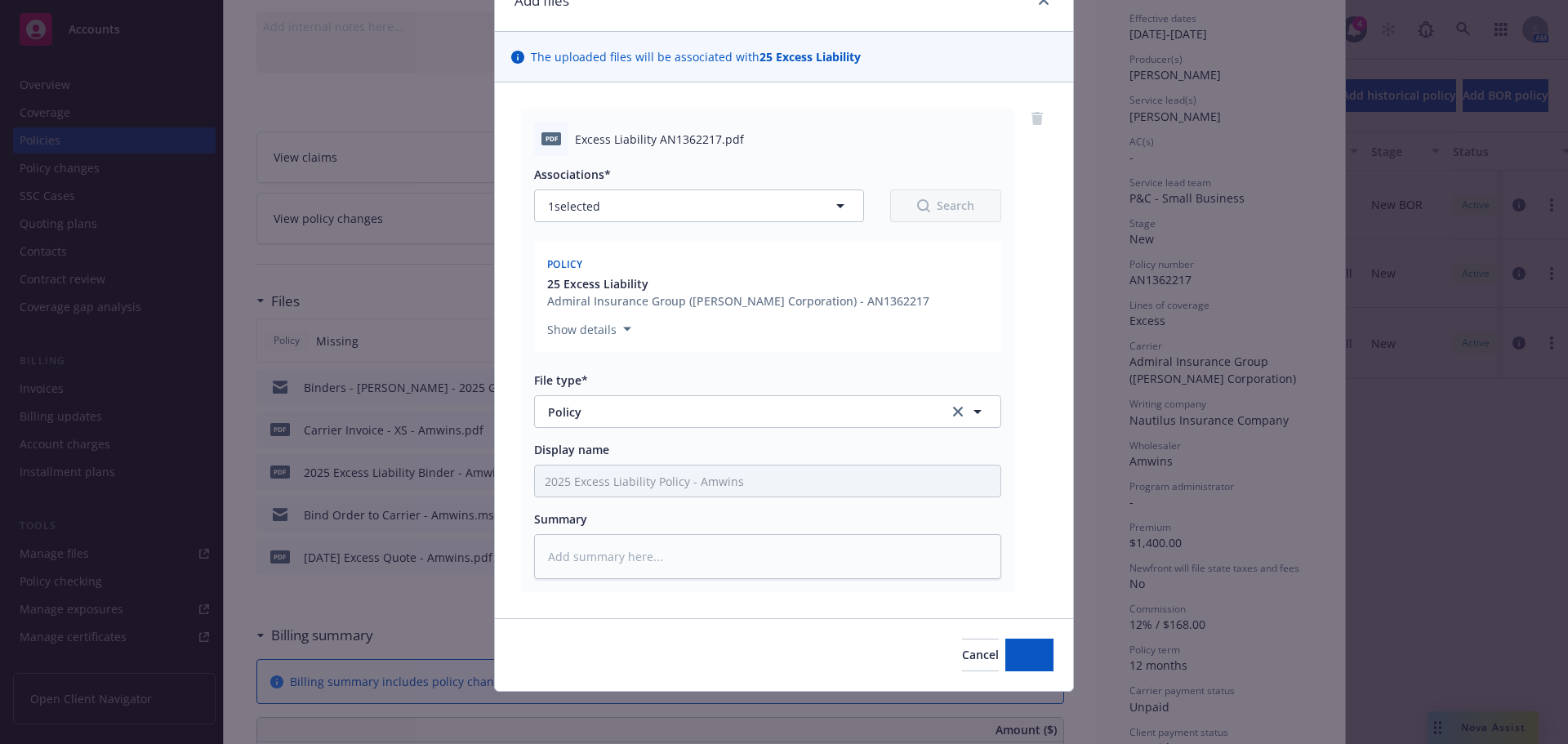
scroll to position [82, 0]
type textarea "x"
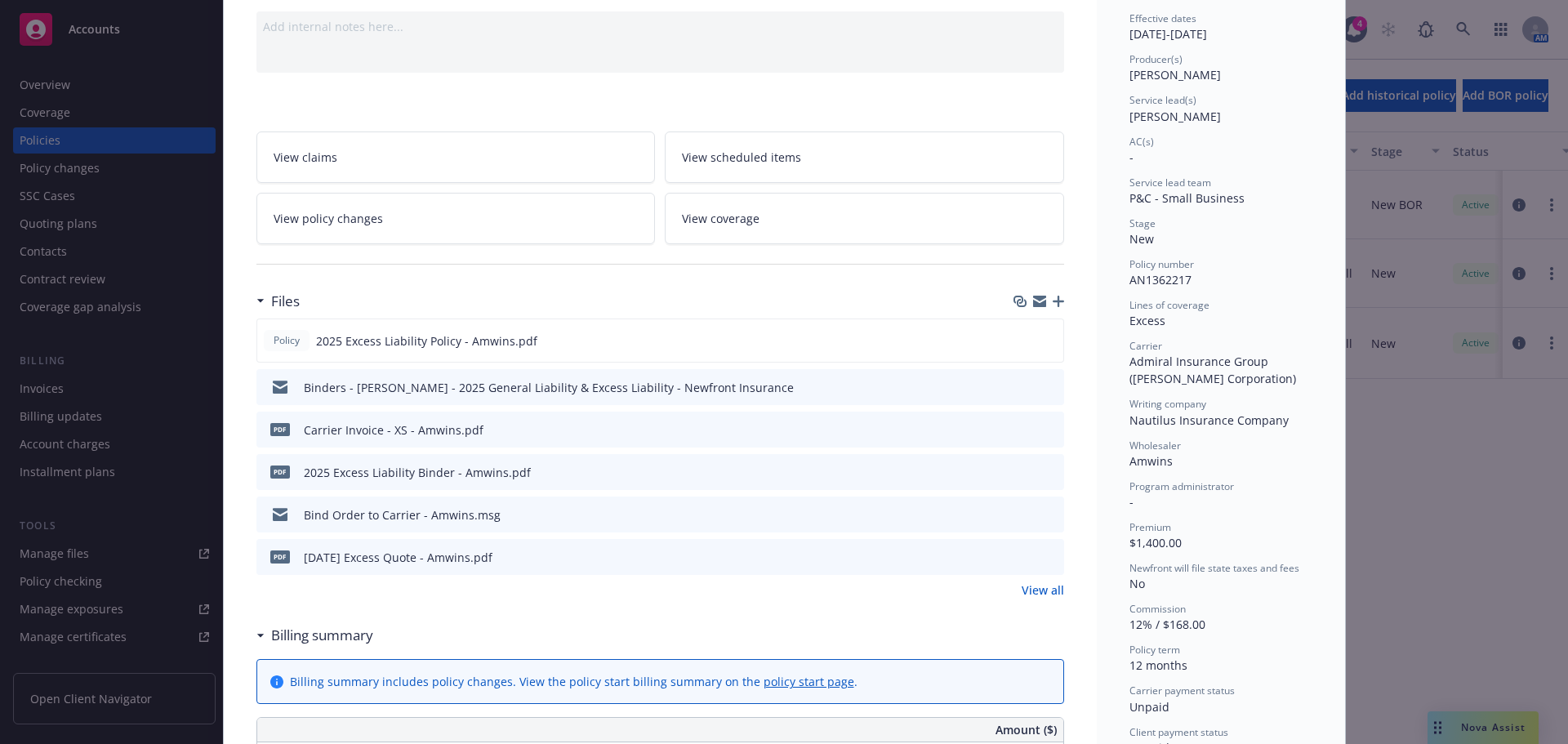
click at [81, 267] on div "Policy Excess Liability Add internal notes here... View claims View scheduled i…" at bounding box center [784, 372] width 1568 height 744
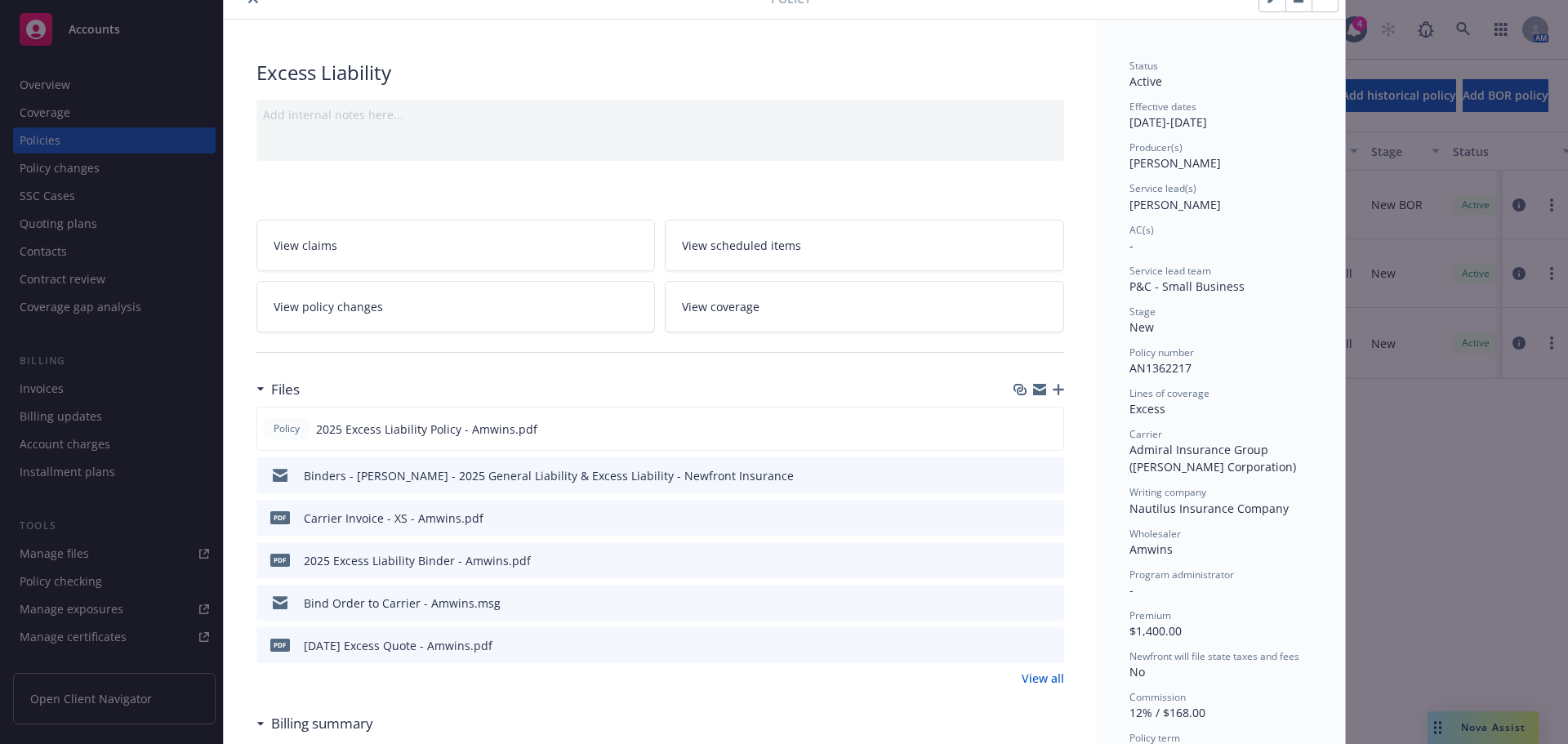
scroll to position [0, 0]
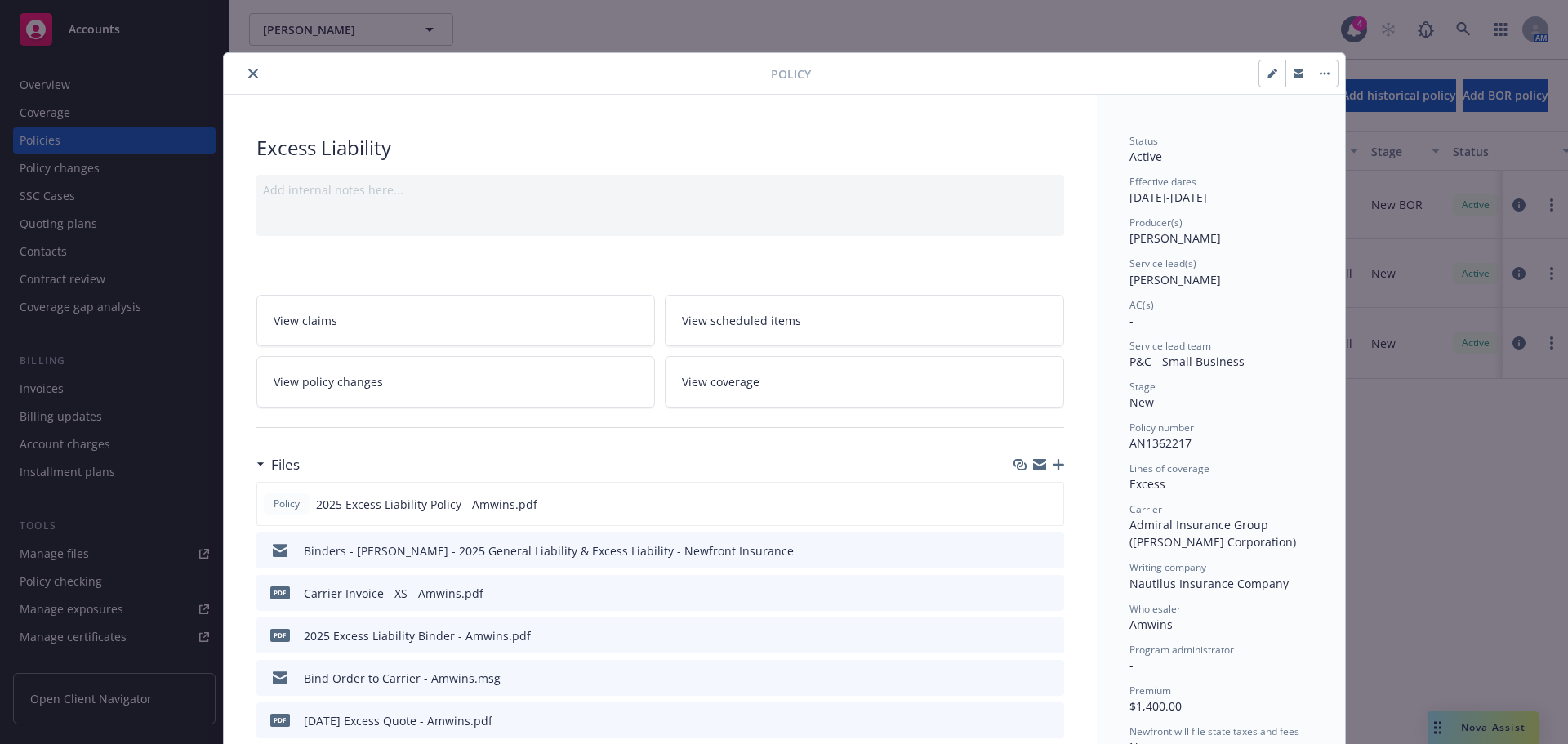
click at [248, 75] on icon "close" at bounding box center [253, 73] width 10 height 10
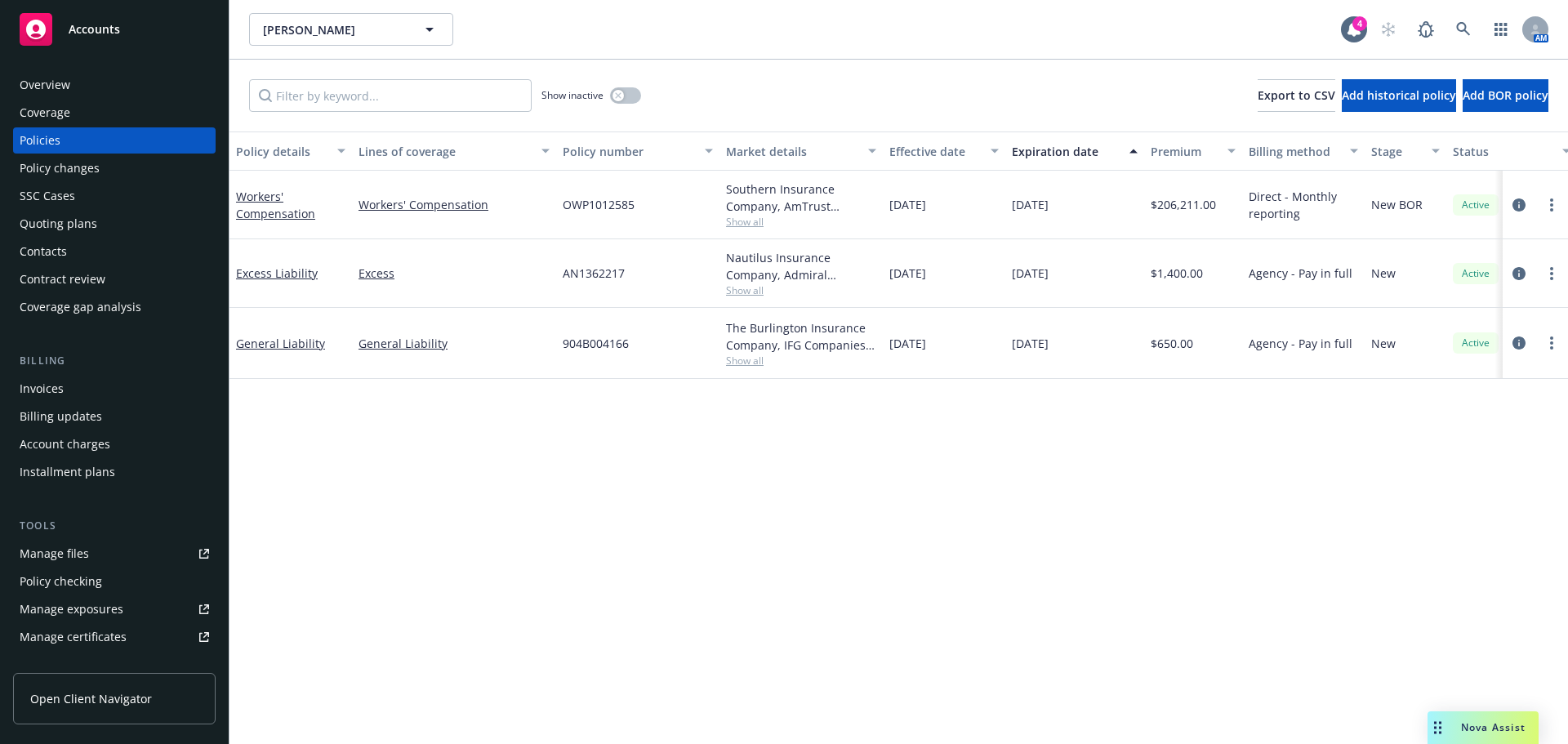
click at [107, 264] on div "Contacts" at bounding box center [114, 252] width 190 height 26
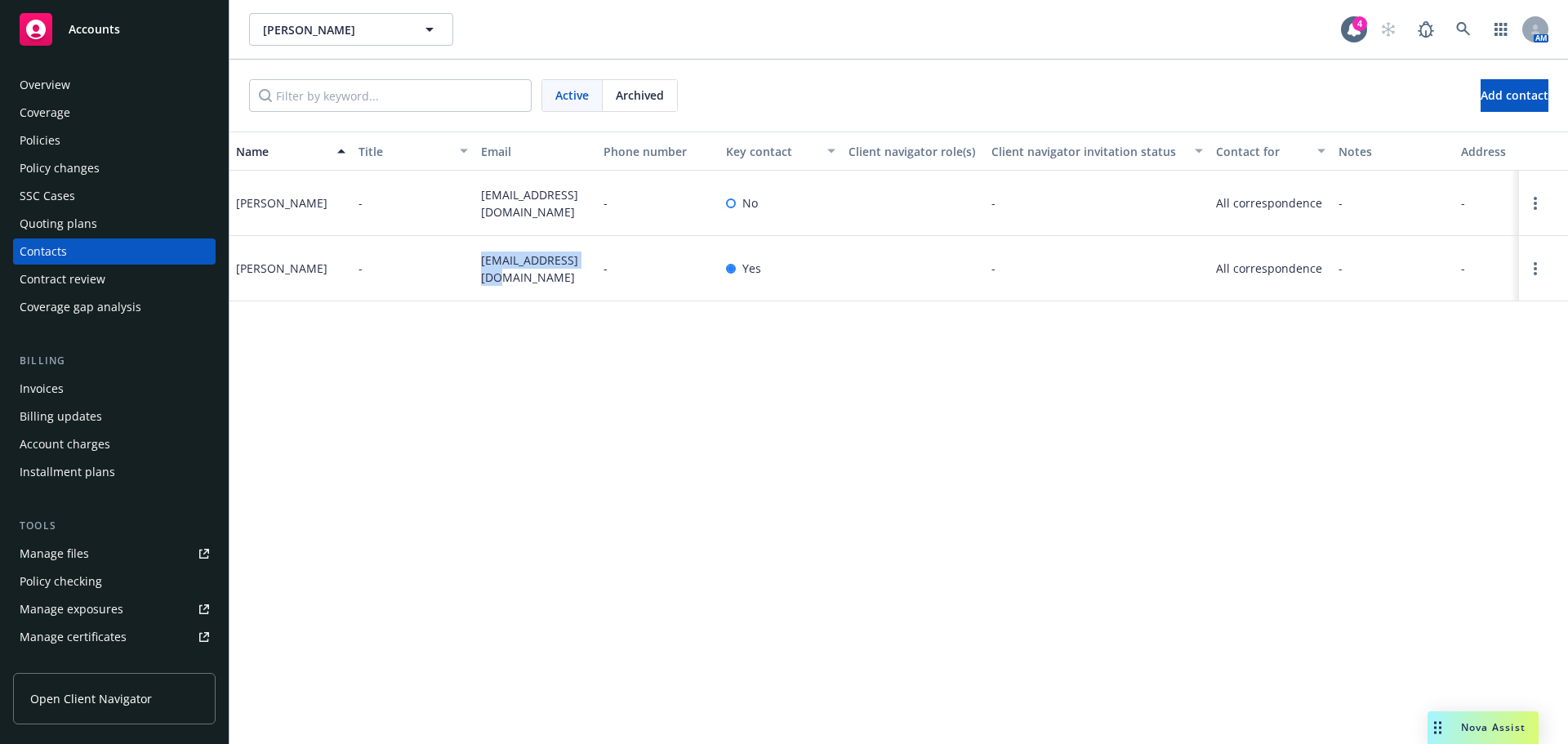
drag, startPoint x: 489, startPoint y: 280, endPoint x: 459, endPoint y: 254, distance: 39.7
click at [459, 254] on div "Felipe Garcia - fema7134@gmail.com - Yes - All correspondence - - -" at bounding box center [899, 268] width 1338 height 66
copy div "fema7134@gmail.com"
drag, startPoint x: 574, startPoint y: 215, endPoint x: 462, endPoint y: 199, distance: 113.1
click at [462, 199] on div "Daniel Garcia - centralvalleysolutionsinc@gmail.com - No - All correspondence -…" at bounding box center [899, 203] width 1338 height 66
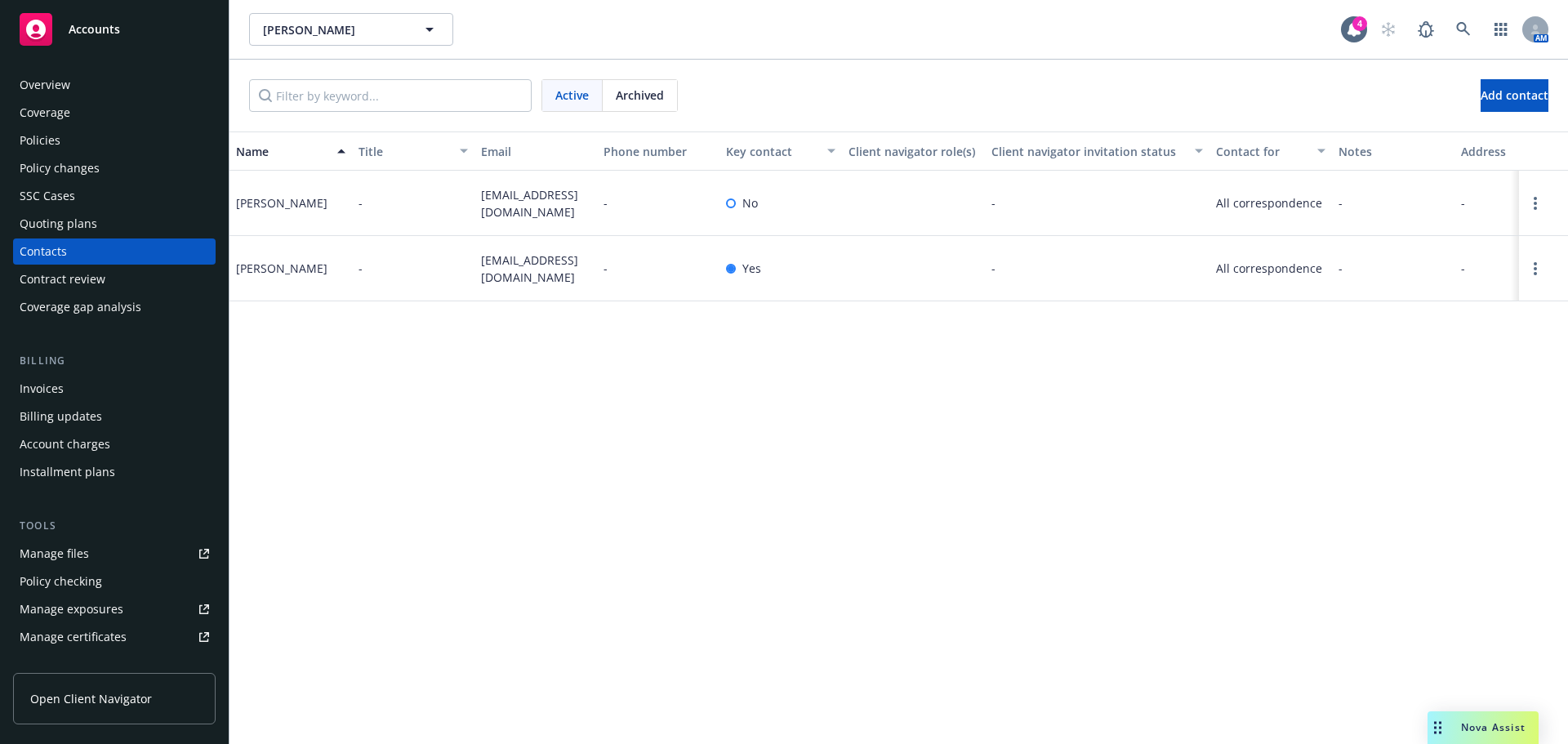
copy div "centralvalleysolutionsinc@gmail.com"
click at [94, 145] on div "Policies" at bounding box center [114, 141] width 190 height 26
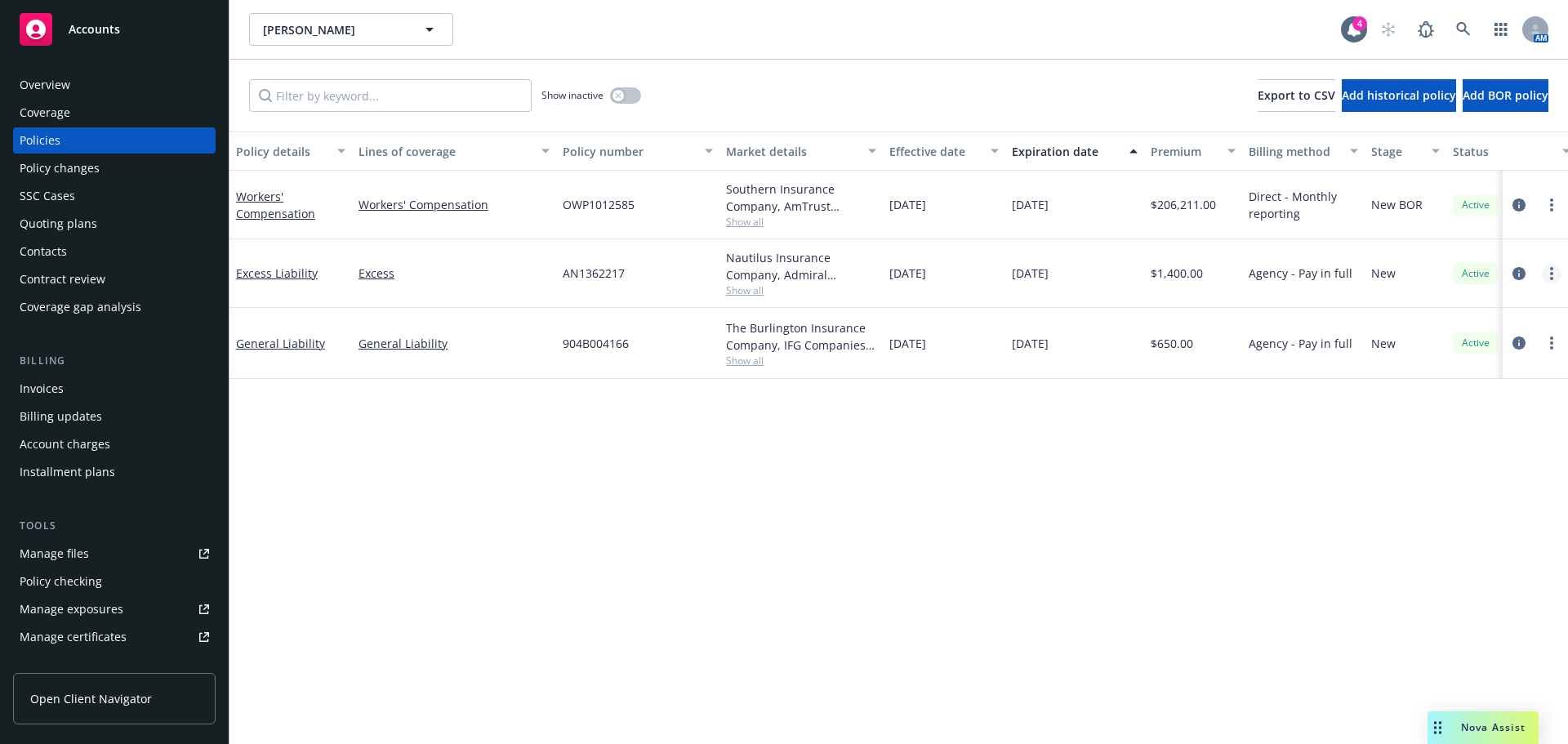
click at [1546, 279] on link "more" at bounding box center [1550, 273] width 19 height 19
click at [1440, 504] on link "Copy logging email" at bounding box center [1463, 502] width 192 height 32
drag, startPoint x: 623, startPoint y: 273, endPoint x: 554, endPoint y: 269, distance: 69.1
click at [554, 269] on div "Excess Liability Excess AN1362217 Nautilus Insurance Company, Admiral Insurance…" at bounding box center [1017, 273] width 1575 height 68
copy div "AN1362217"
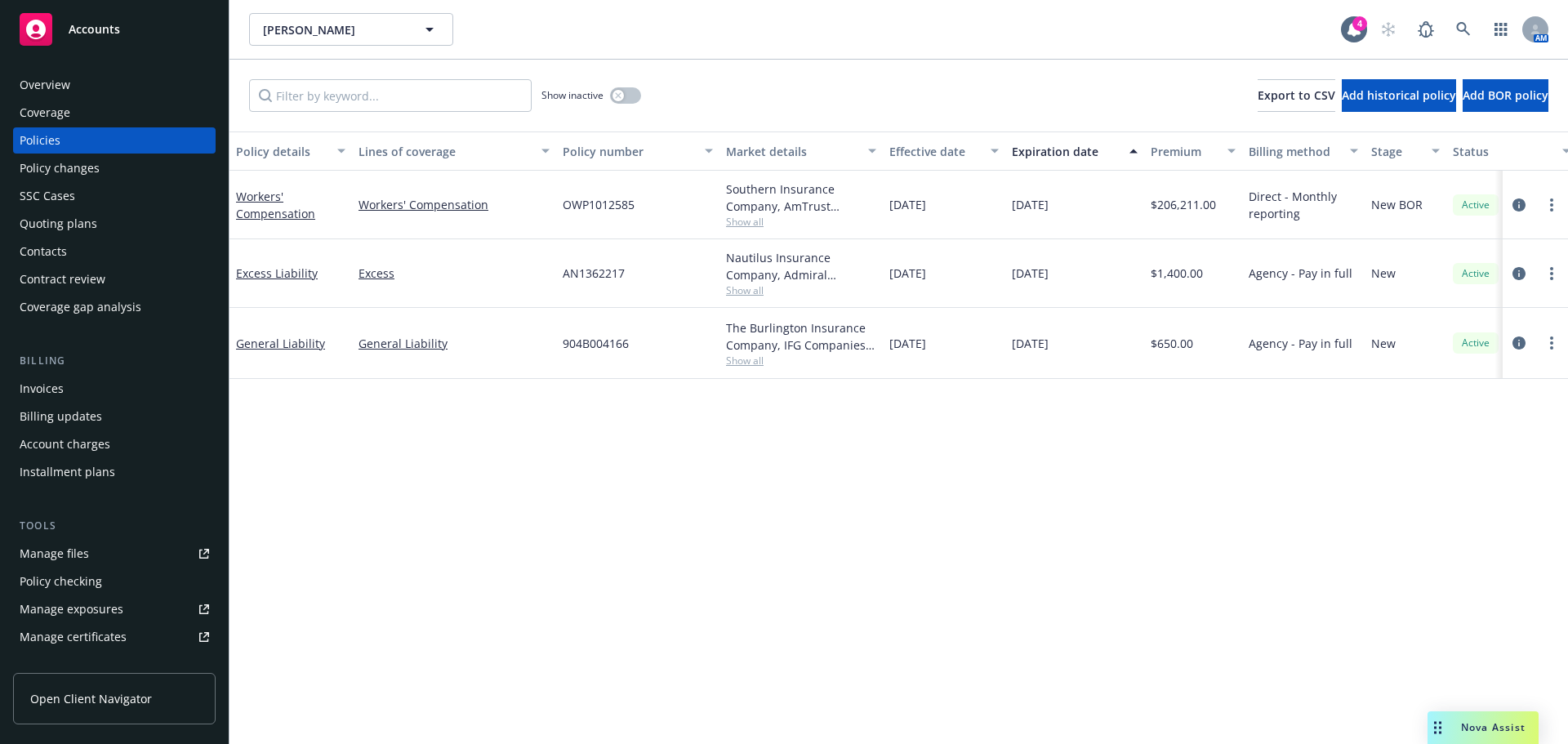
click at [105, 703] on span "Open Client Navigator" at bounding box center [91, 698] width 121 height 18
click at [100, 83] on div "Overview" at bounding box center [114, 85] width 190 height 26
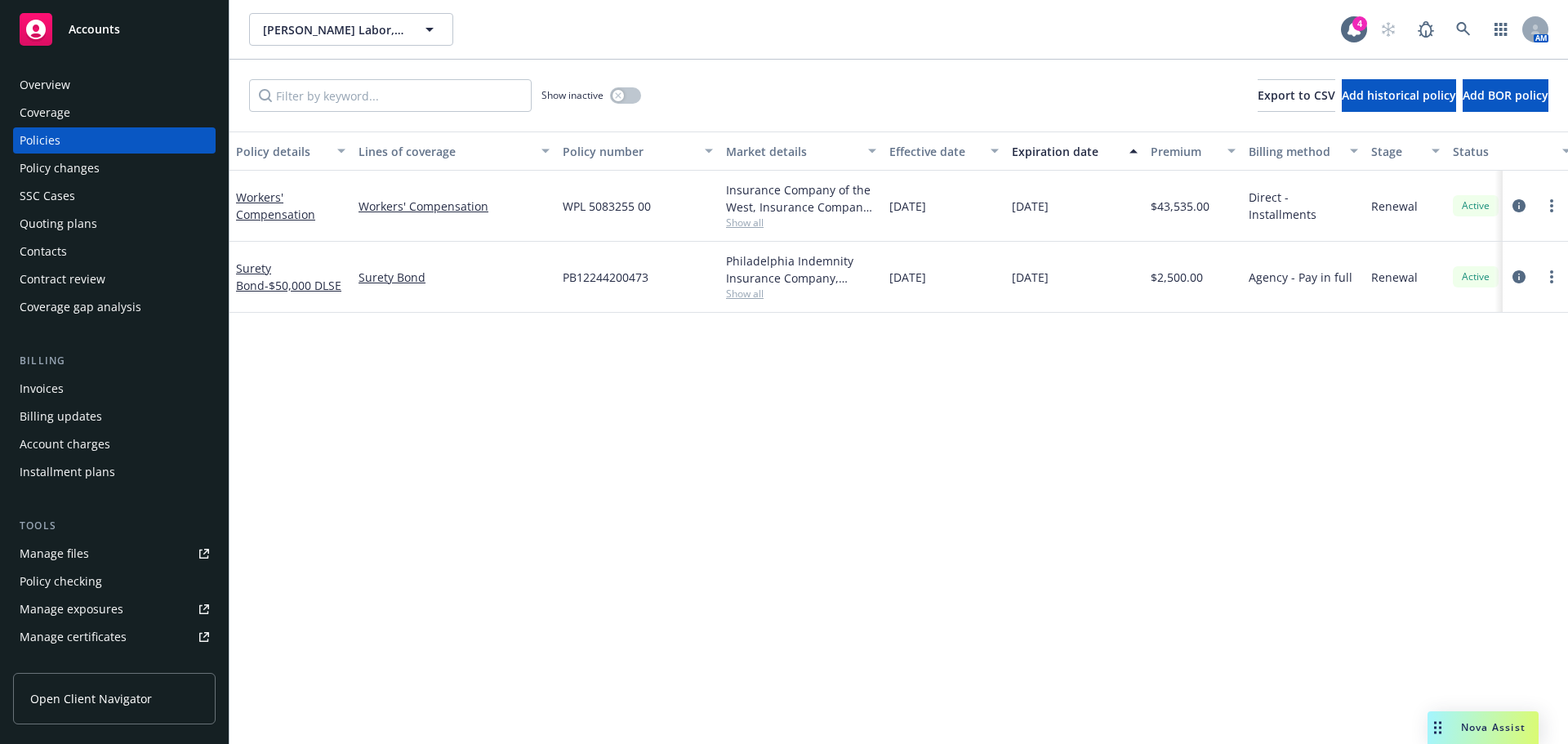
click at [101, 379] on div "Invoices" at bounding box center [114, 389] width 190 height 26
